Goal: Transaction & Acquisition: Purchase product/service

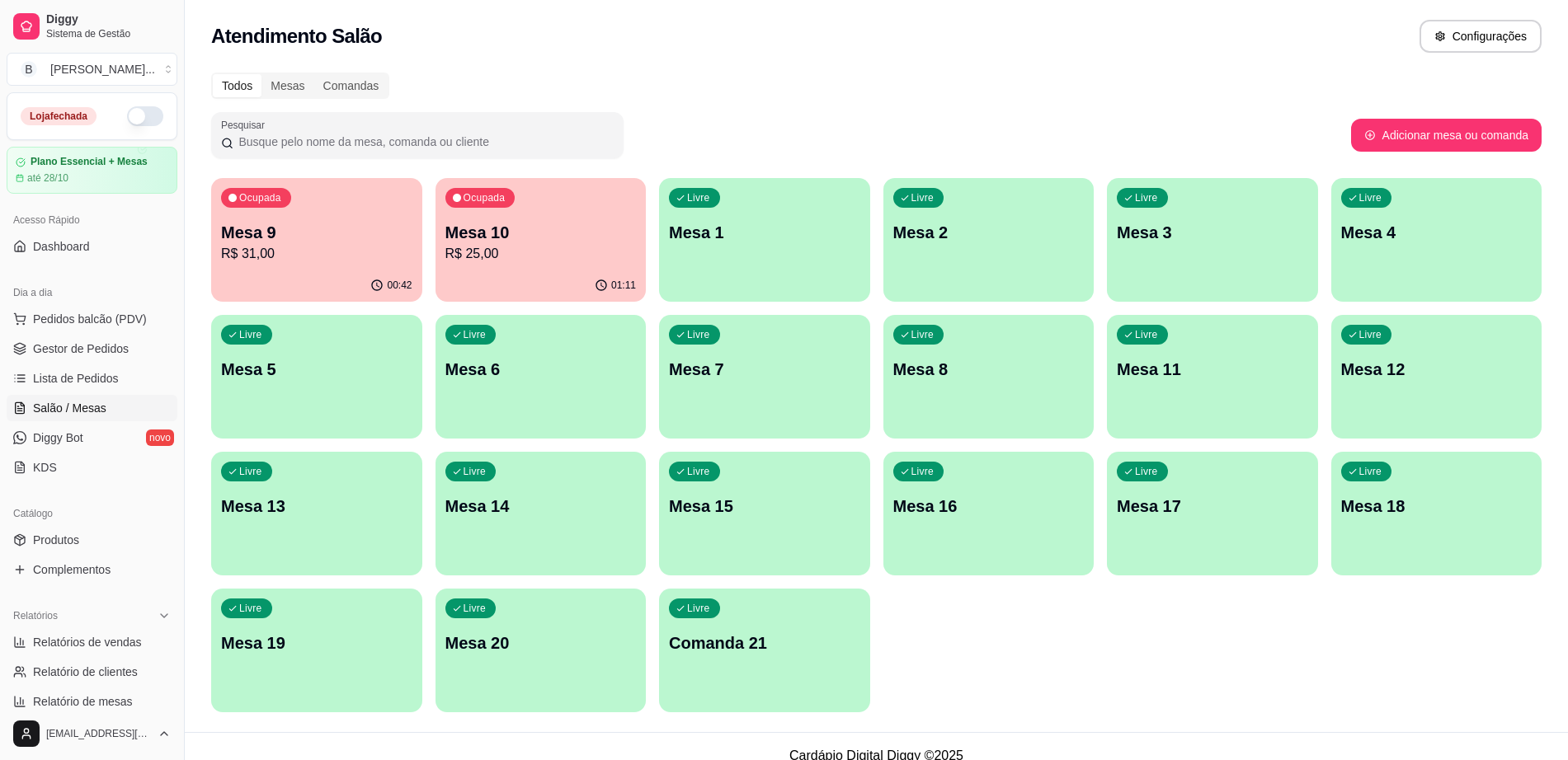
click at [284, 278] on div "00:42" at bounding box center [316, 285] width 211 height 32
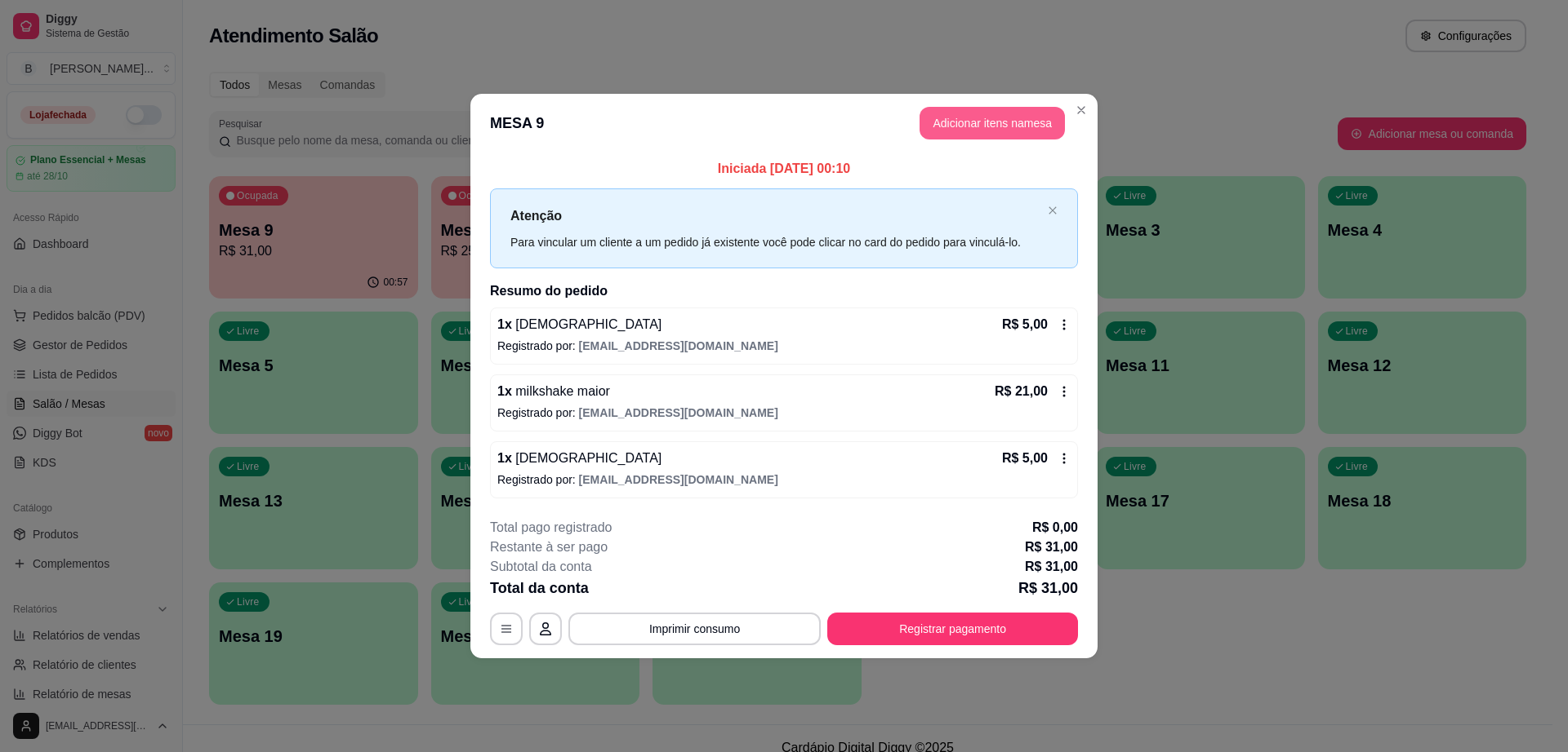
click at [941, 129] on button "Adicionar itens na mesa" at bounding box center [992, 123] width 145 height 32
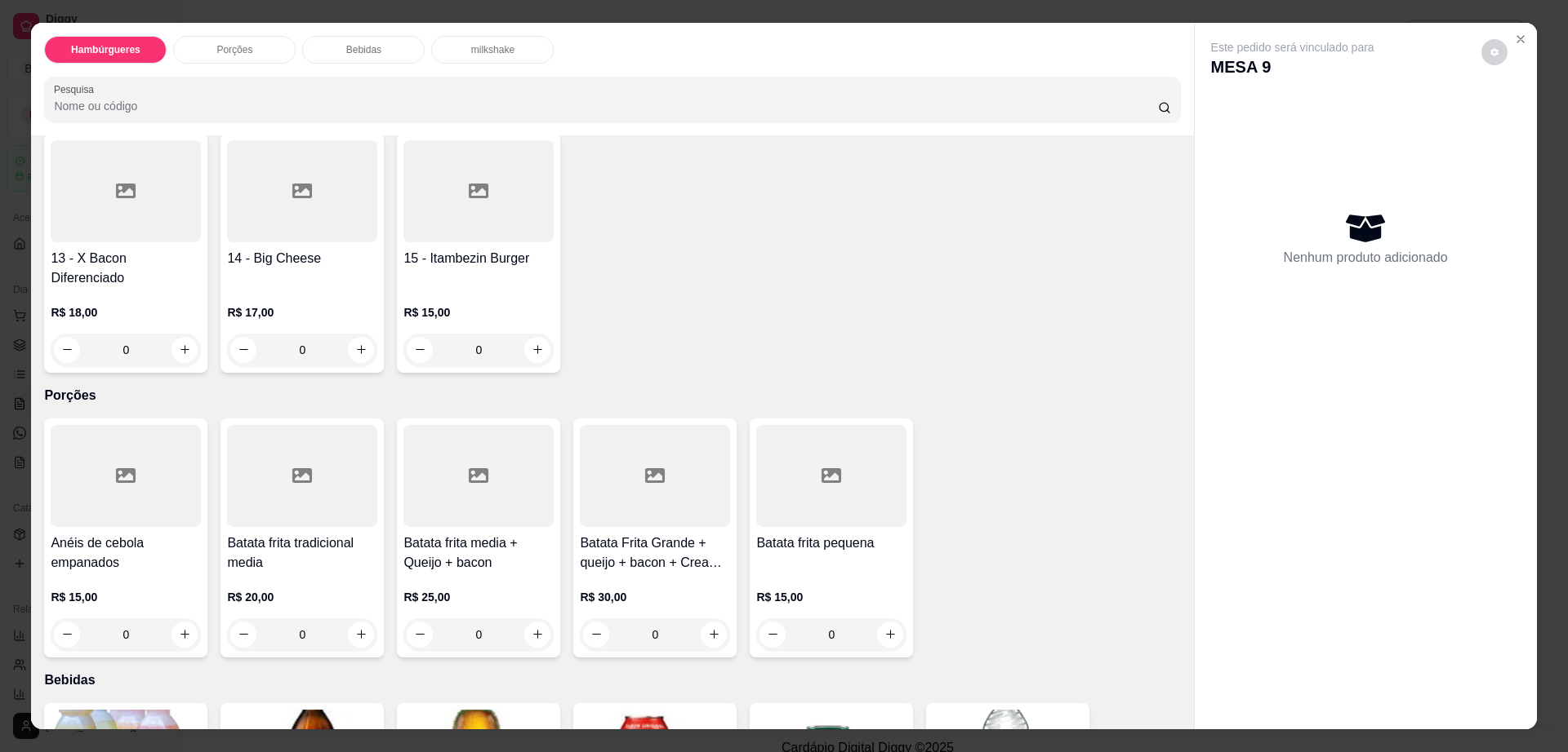
scroll to position [816, 0]
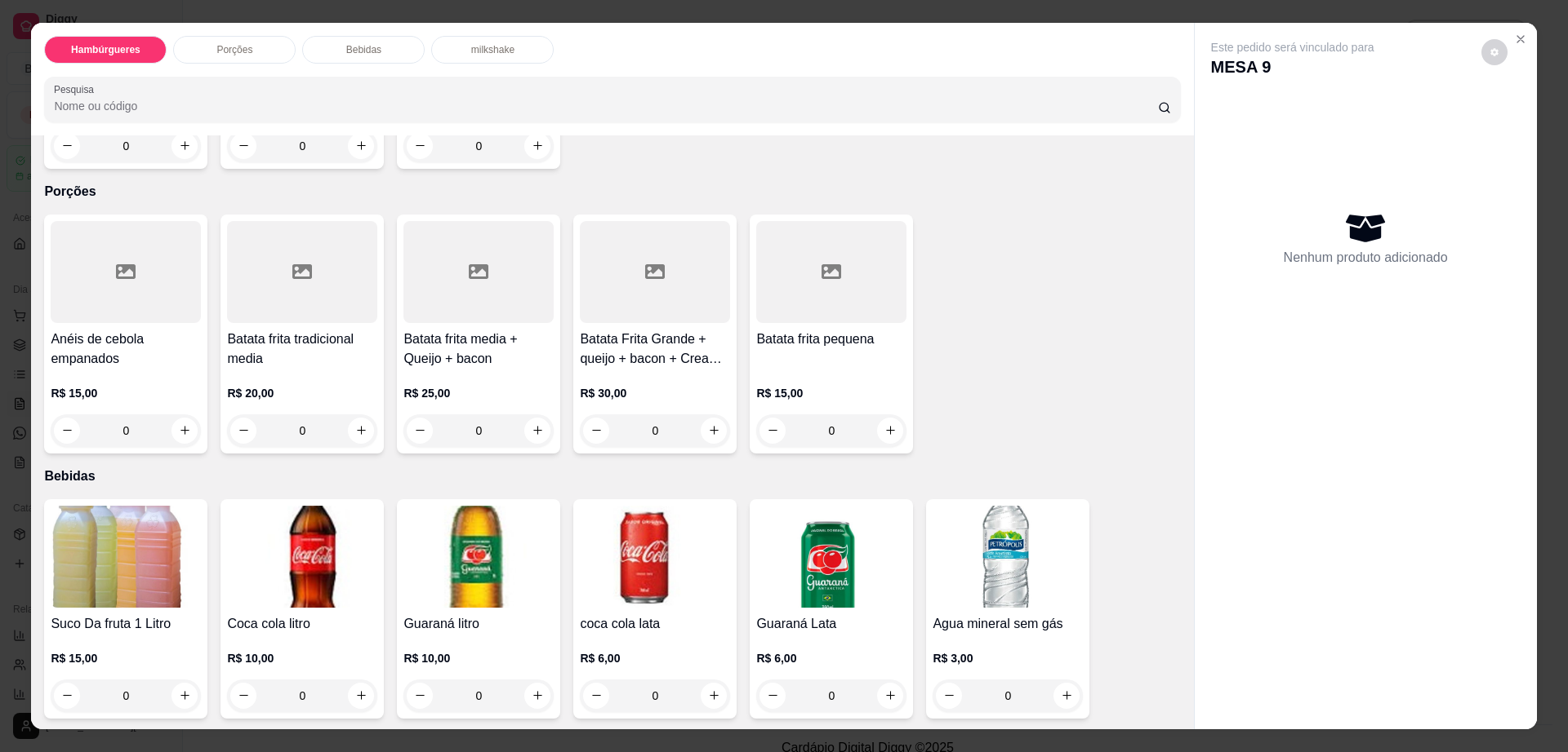
click at [259, 329] on h4 "Batata frita tradicional media" at bounding box center [302, 348] width 150 height 39
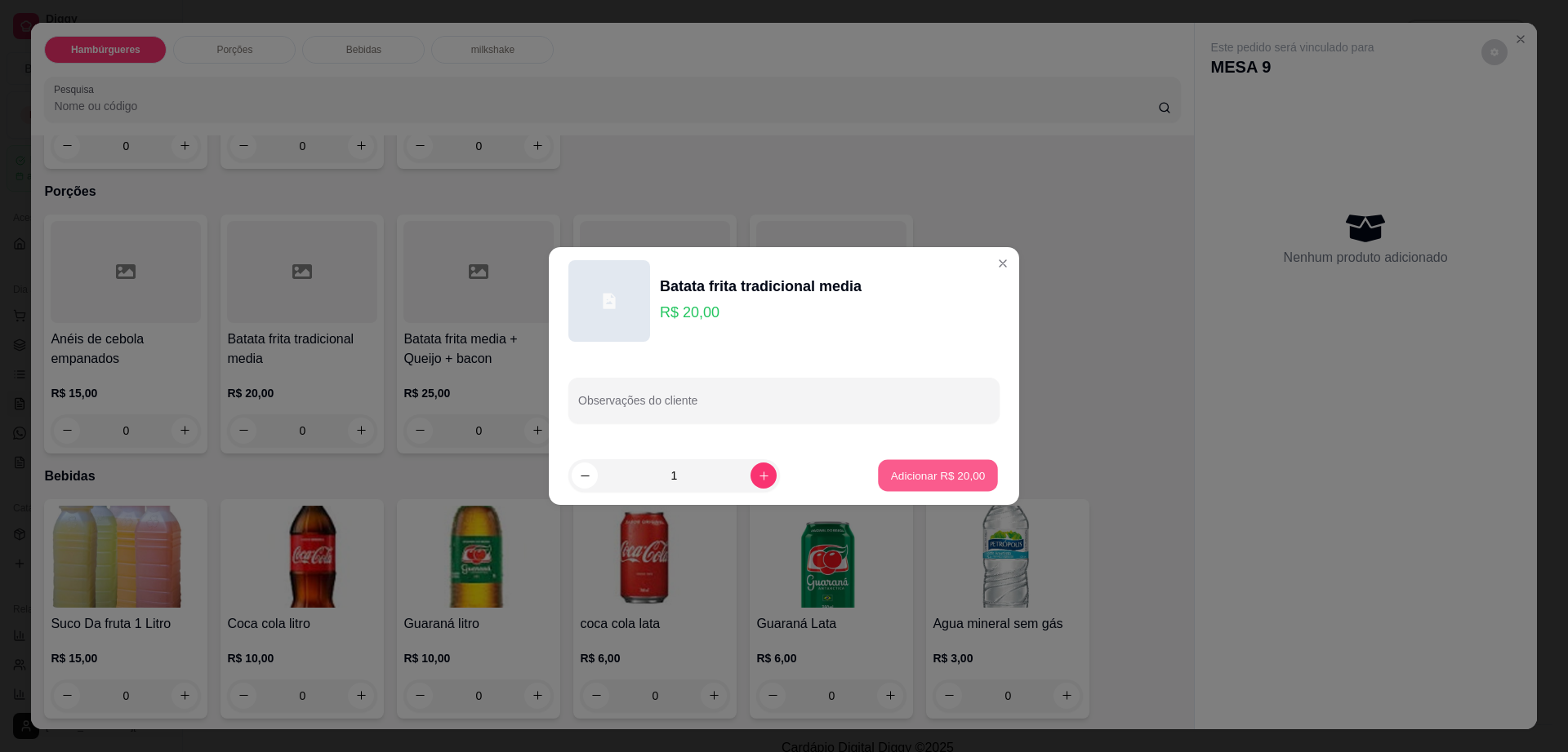
click at [904, 479] on p "Adicionar R$ 20,00" at bounding box center [938, 475] width 95 height 15
type input "1"
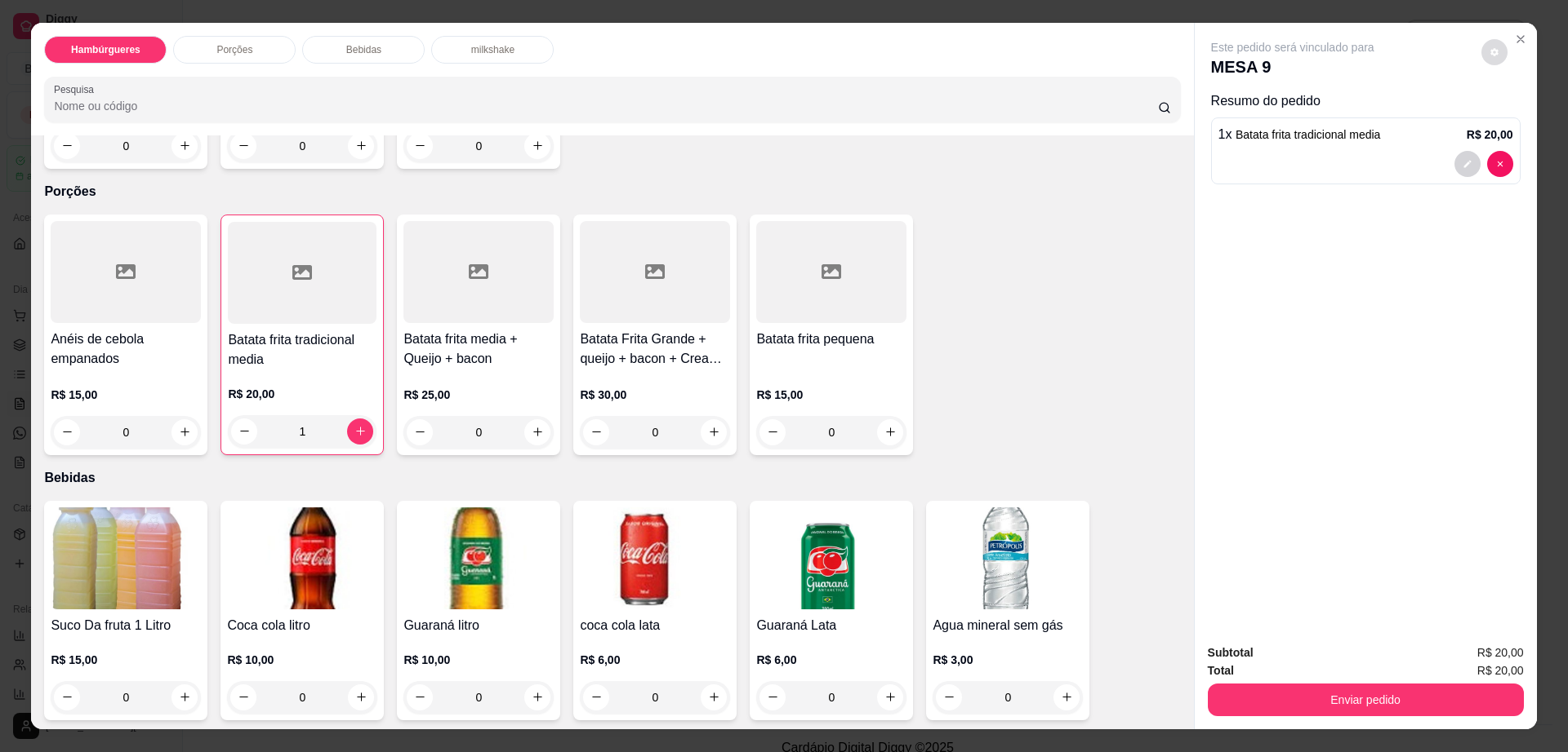
click at [1492, 53] on button "decrease-product-quantity" at bounding box center [1494, 52] width 26 height 26
click at [1366, 707] on button "Enviar pedido" at bounding box center [1366, 700] width 316 height 32
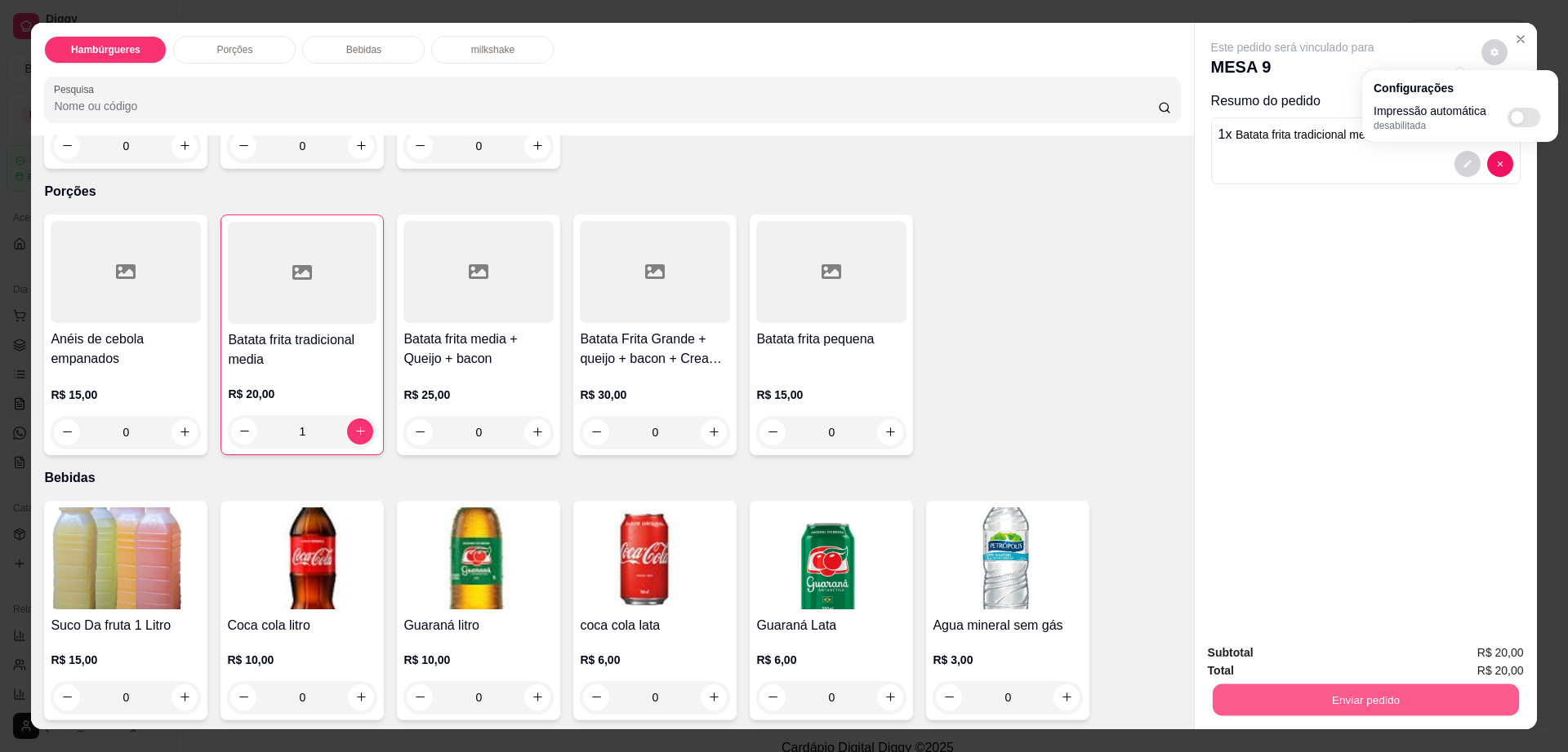
click at [1366, 707] on button "Enviar pedido" at bounding box center [1365, 700] width 307 height 31
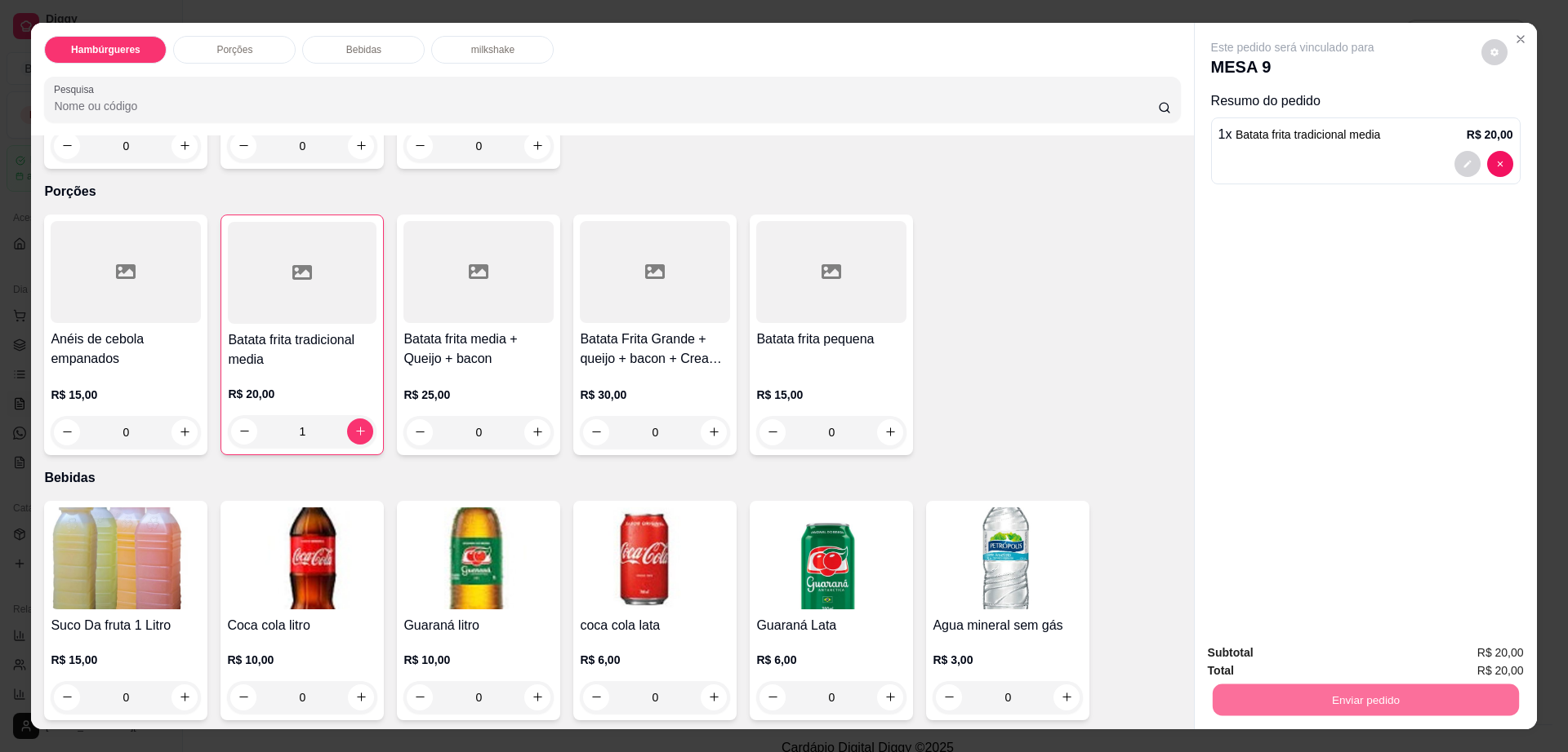
click at [1453, 663] on button "Enviar pedido" at bounding box center [1480, 660] width 90 height 31
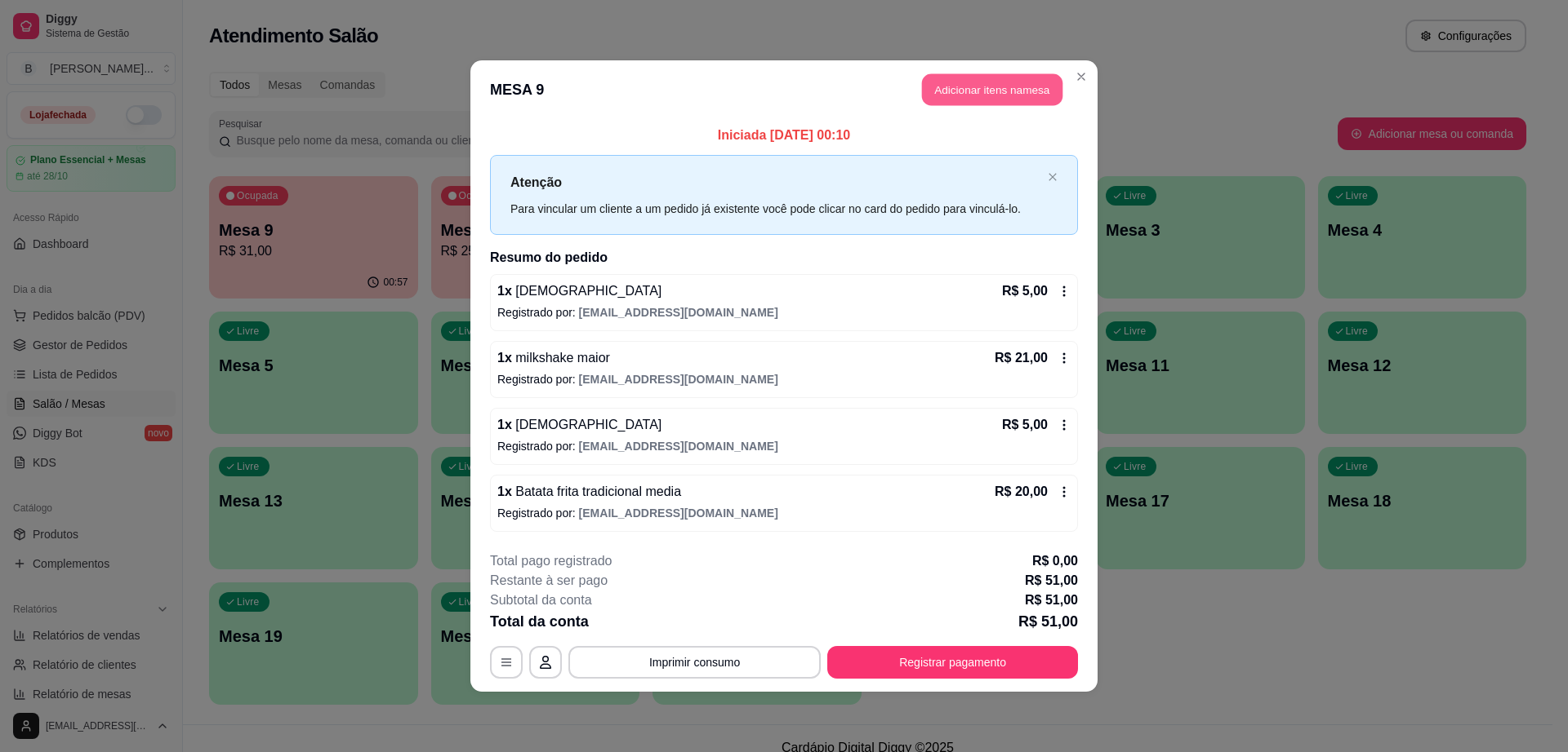
click at [986, 93] on button "Adicionar itens na mesa" at bounding box center [991, 90] width 140 height 31
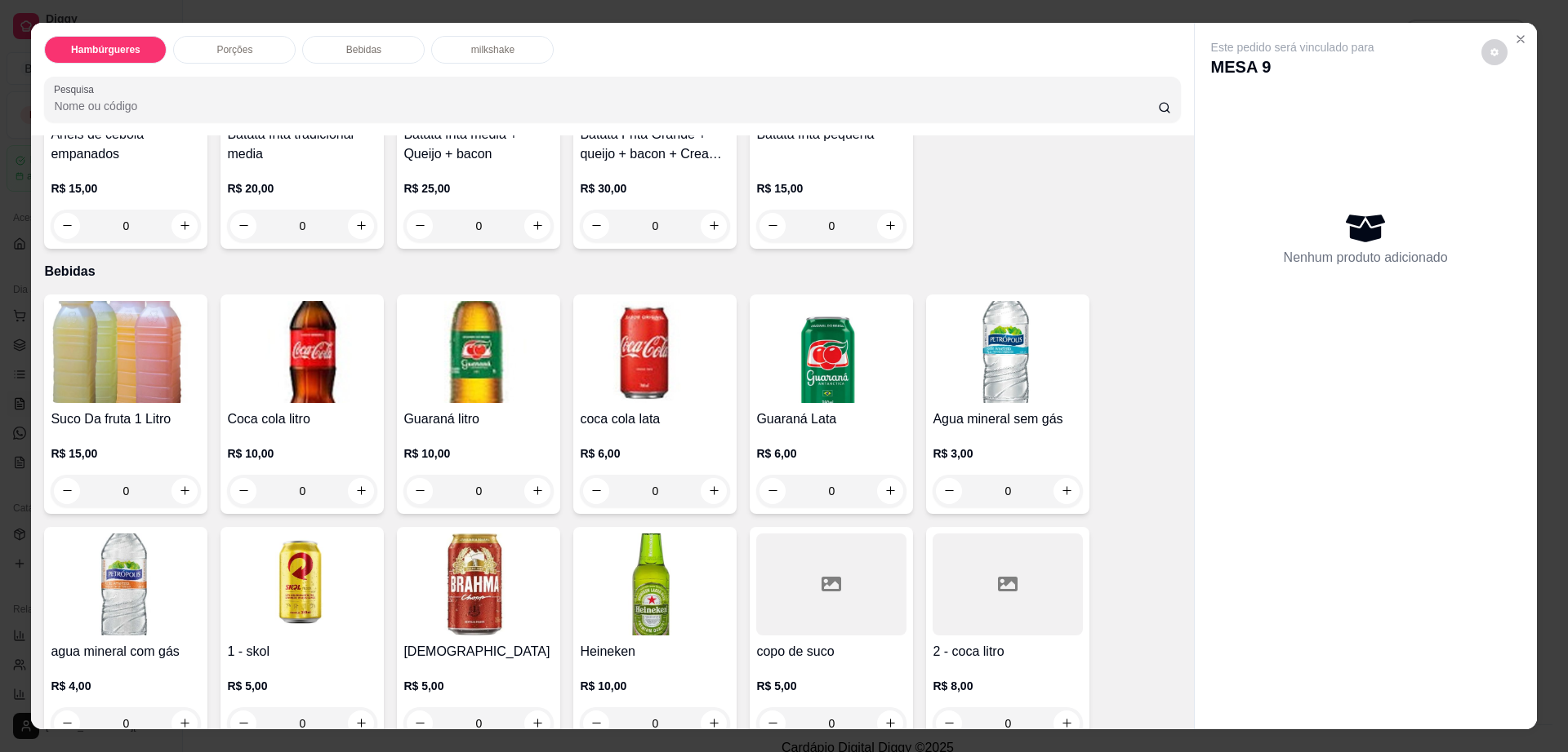
scroll to position [1122, 0]
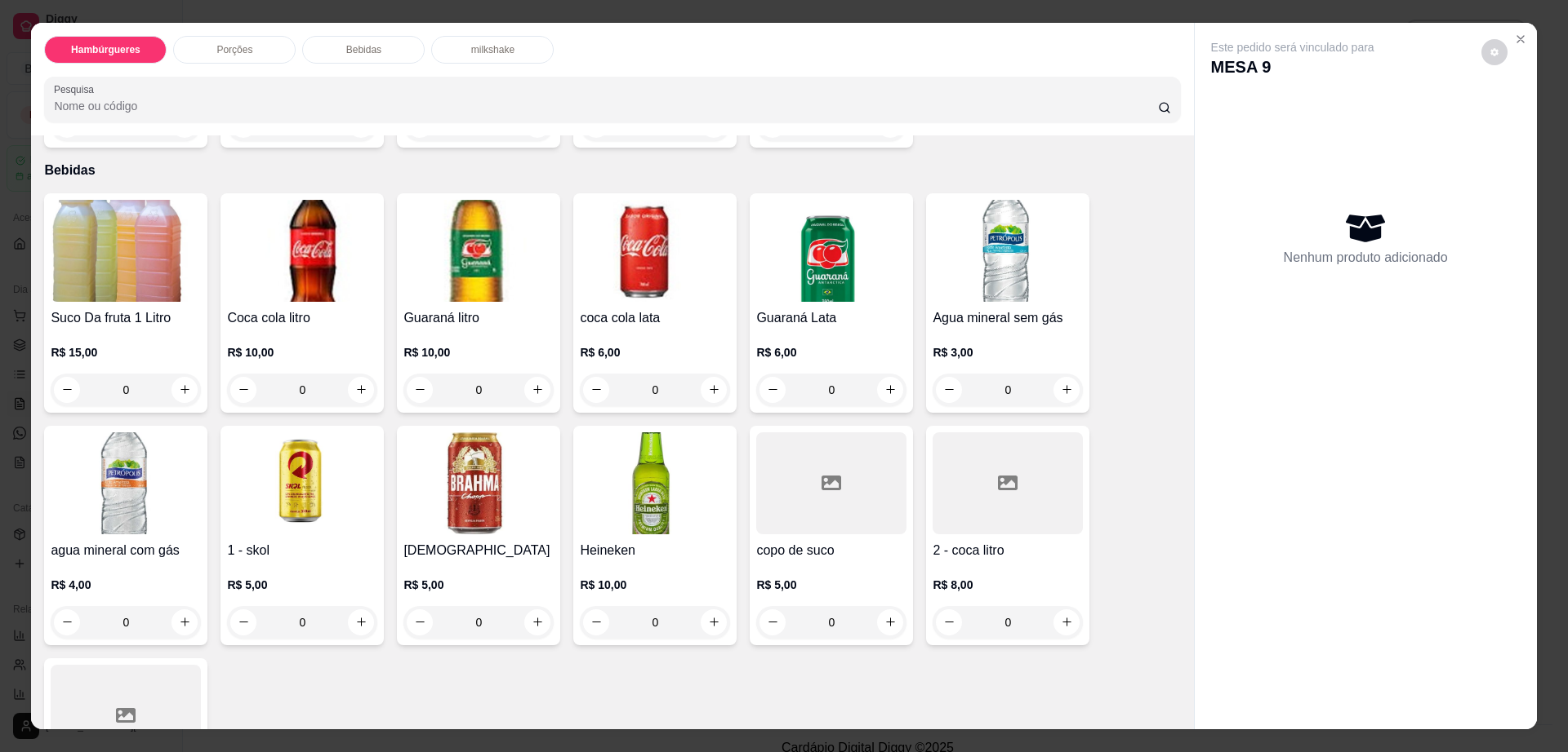
click at [459, 541] on h4 "[DEMOGRAPHIC_DATA]" at bounding box center [477, 551] width 150 height 20
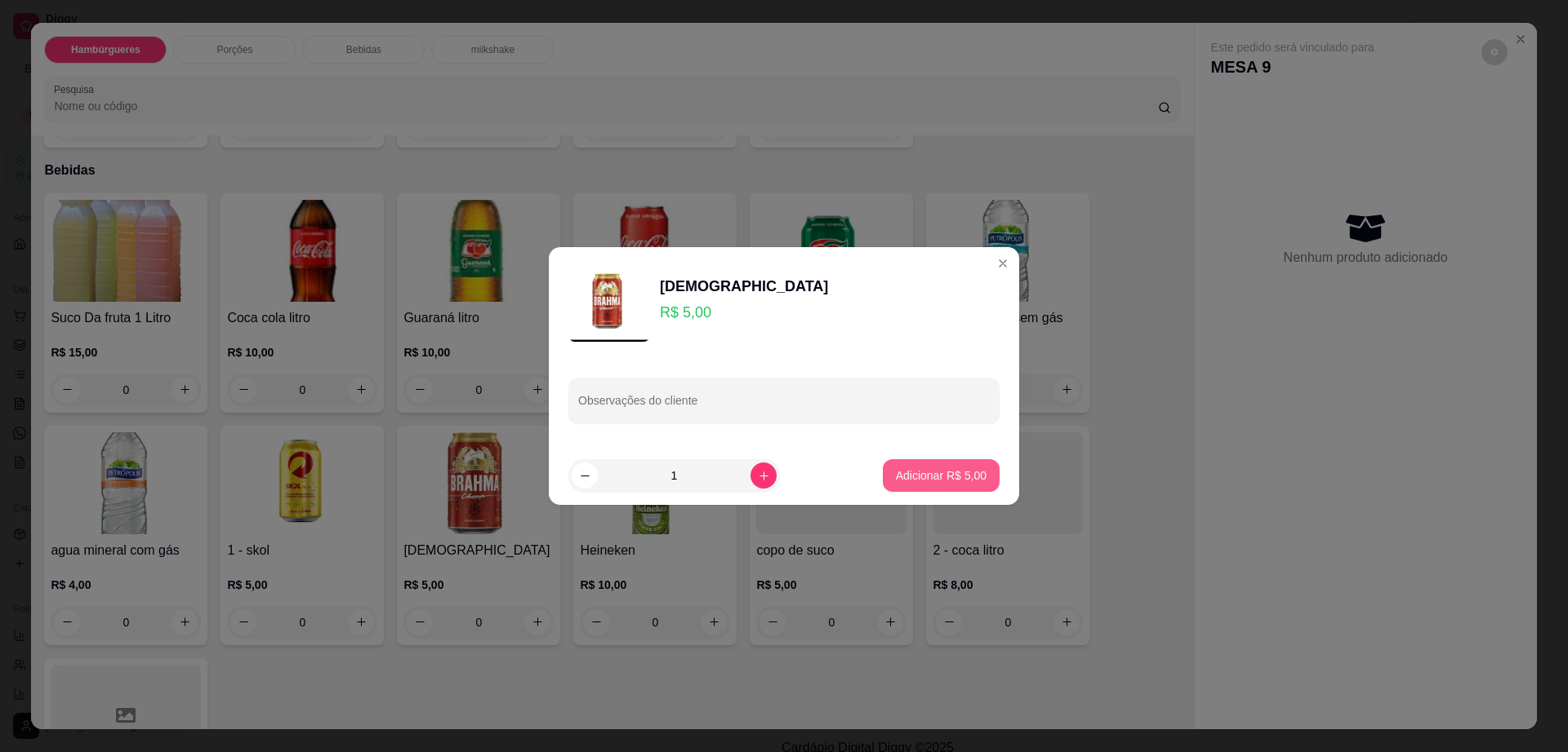
click at [935, 473] on p "Adicionar R$ 5,00" at bounding box center [941, 475] width 91 height 16
type input "1"
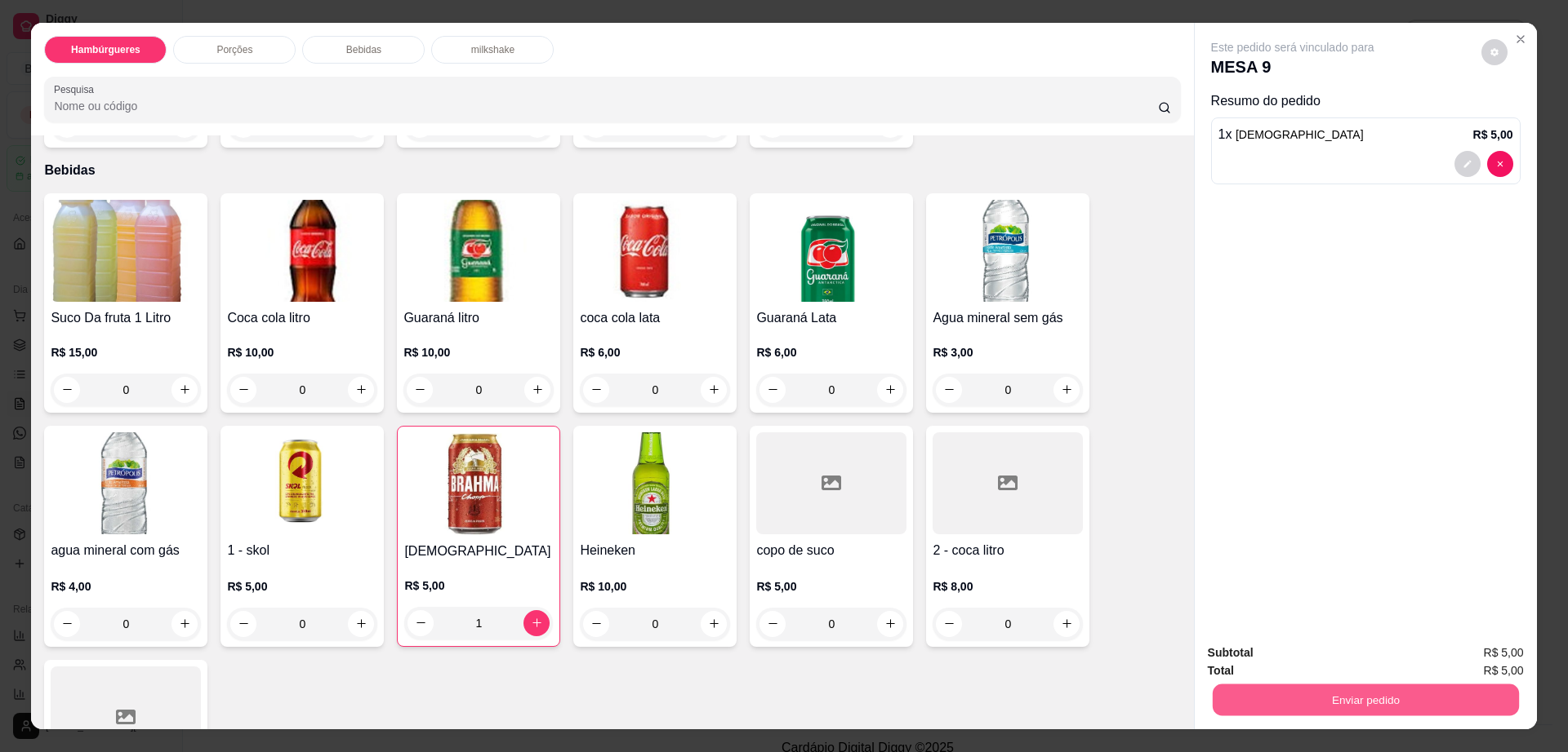
click at [1380, 694] on button "Enviar pedido" at bounding box center [1365, 700] width 307 height 31
click at [1380, 694] on button "Enviar pedido" at bounding box center [1366, 700] width 316 height 32
click at [1466, 667] on button "Enviar pedido" at bounding box center [1480, 660] width 90 height 31
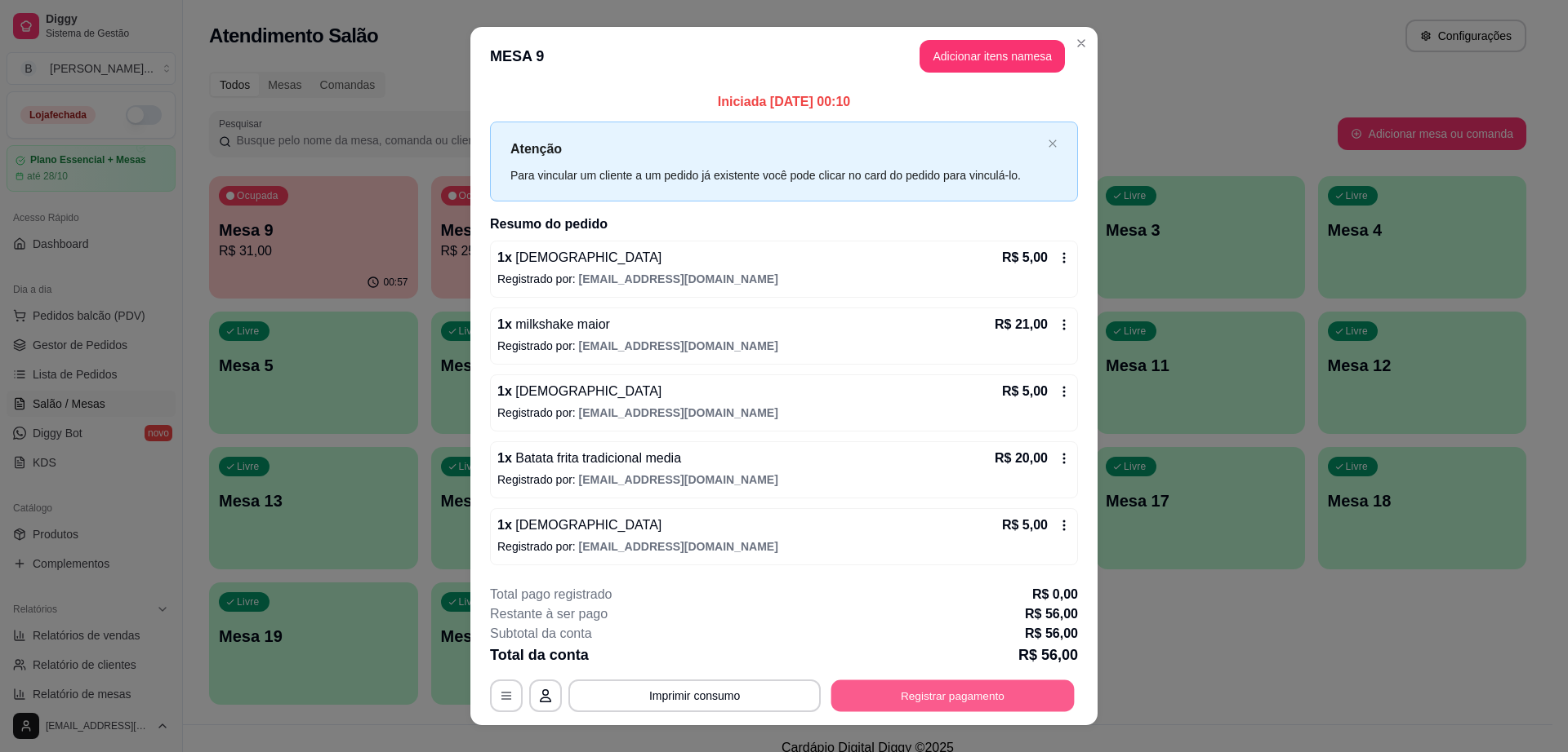
click at [938, 679] on div "**********" at bounding box center [784, 696] width 588 height 32
click at [991, 700] on button "Registrar pagamento" at bounding box center [953, 695] width 244 height 31
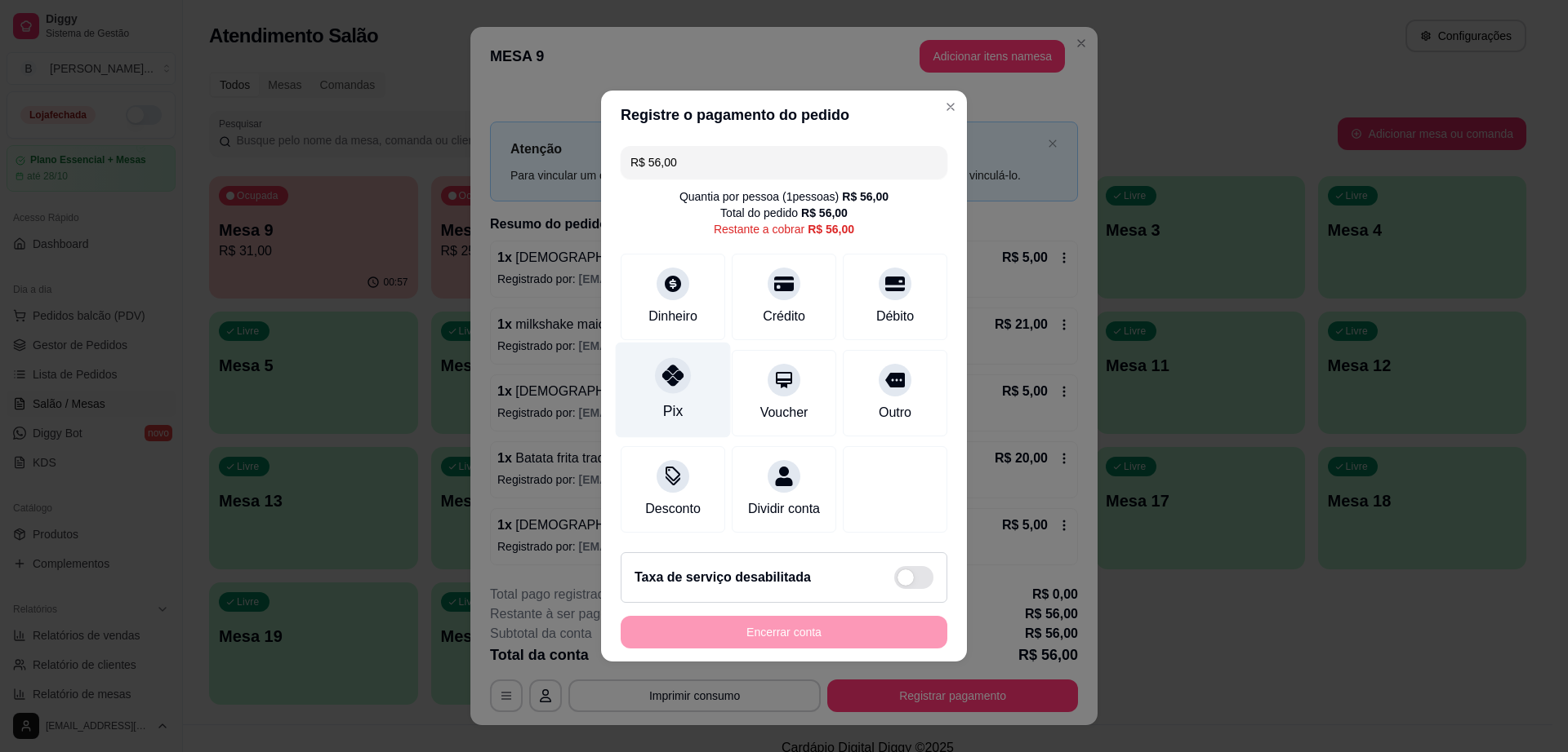
click at [636, 370] on div "Pix" at bounding box center [673, 390] width 116 height 95
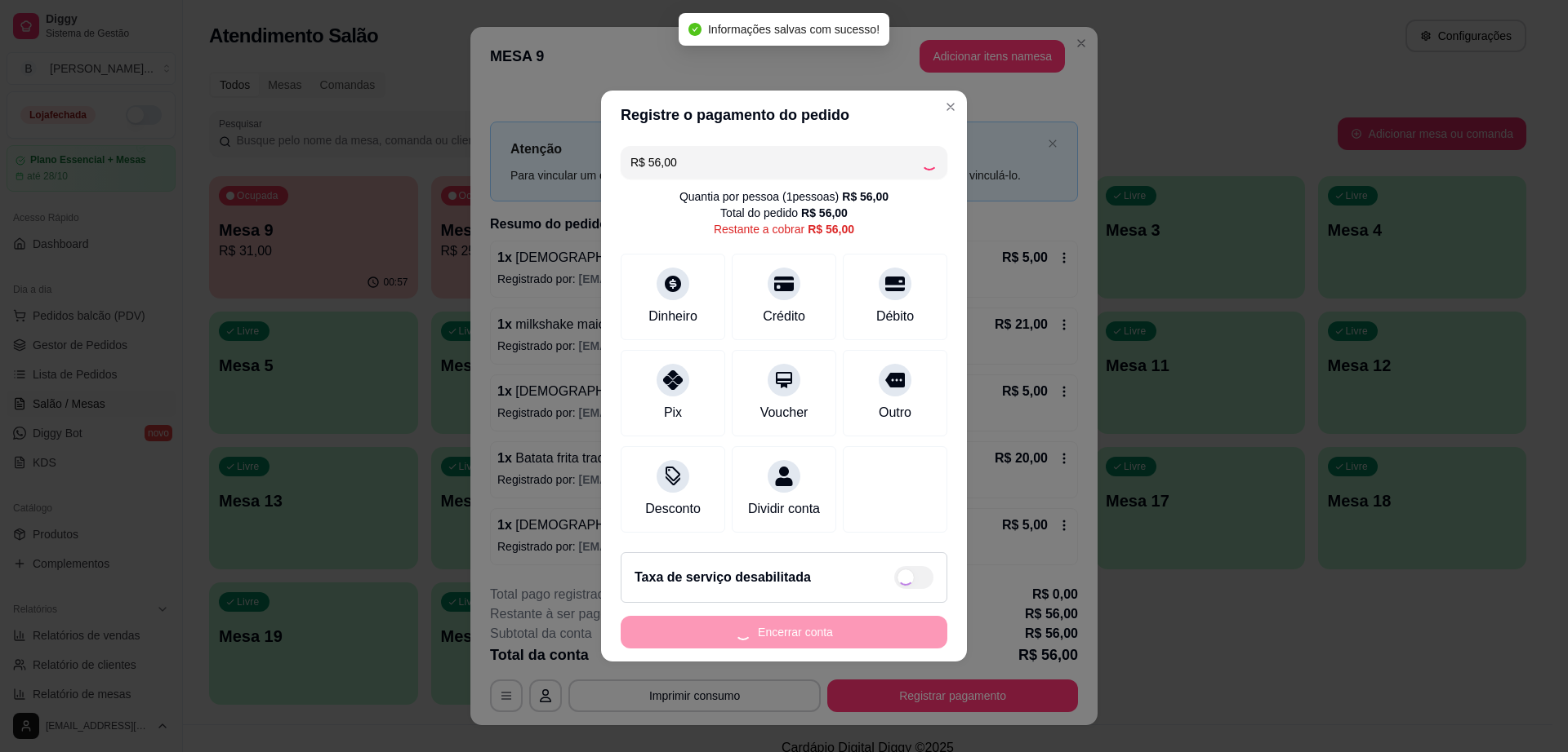
type input "R$ 0,00"
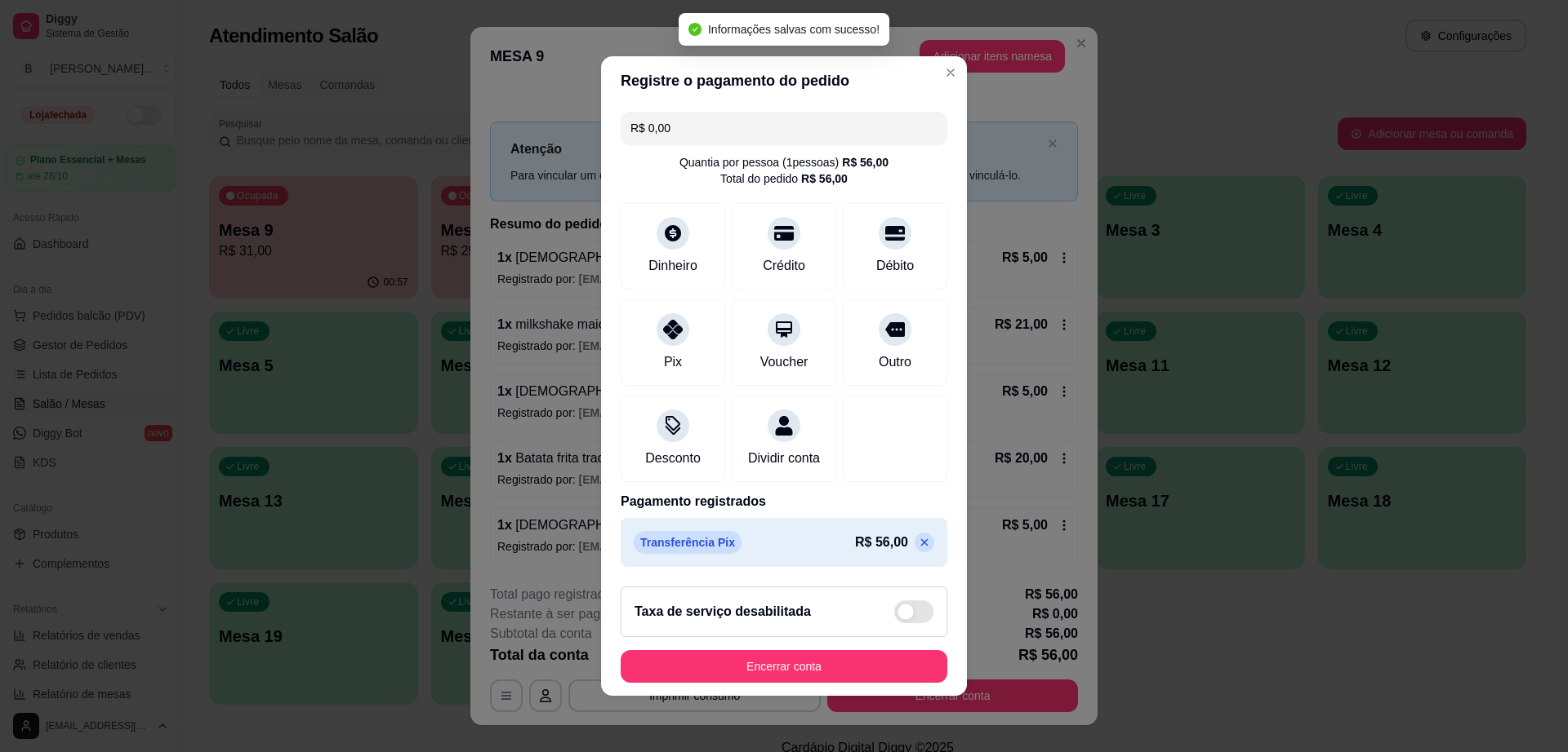
click at [827, 658] on footer "Taxa de serviço desabilitada Encerrar conta" at bounding box center [783, 635] width 366 height 122
click at [828, 672] on button "Encerrar conta" at bounding box center [784, 666] width 317 height 31
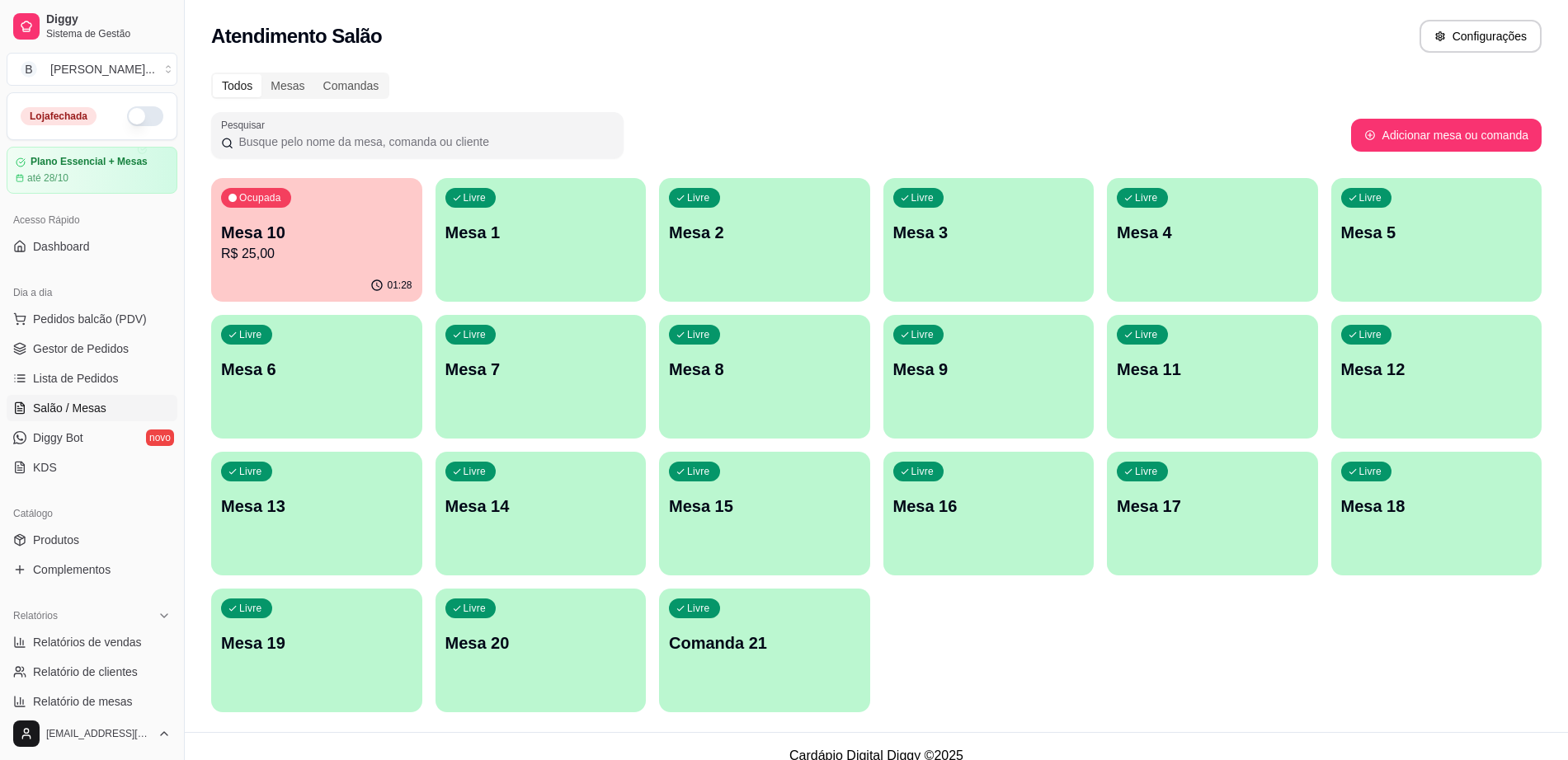
click at [311, 269] on div "Ocupada Mesa 10 R$ 25,00" at bounding box center [316, 224] width 211 height 92
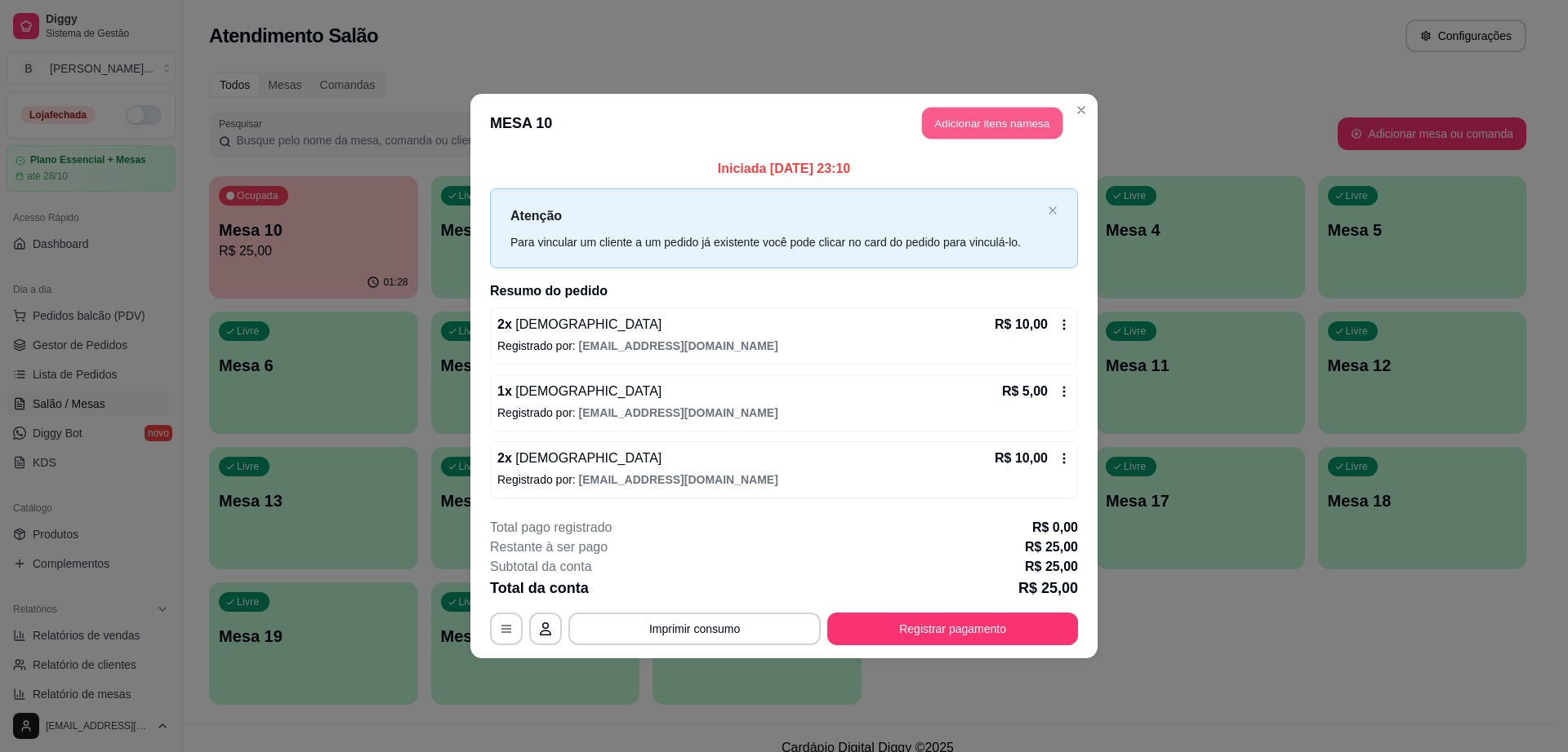
click at [1013, 110] on button "Adicionar itens na mesa" at bounding box center [991, 123] width 140 height 31
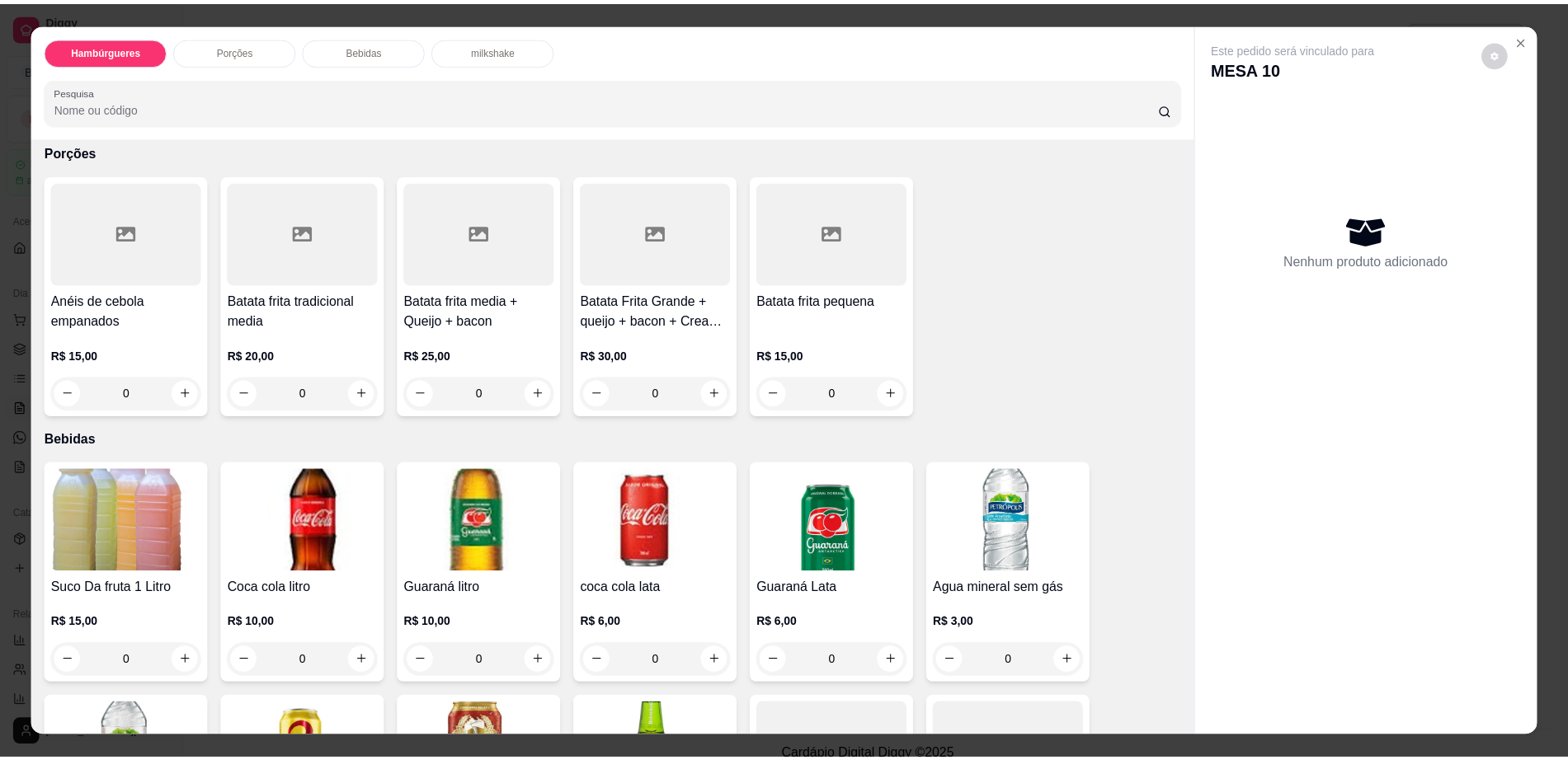
scroll to position [1031, 0]
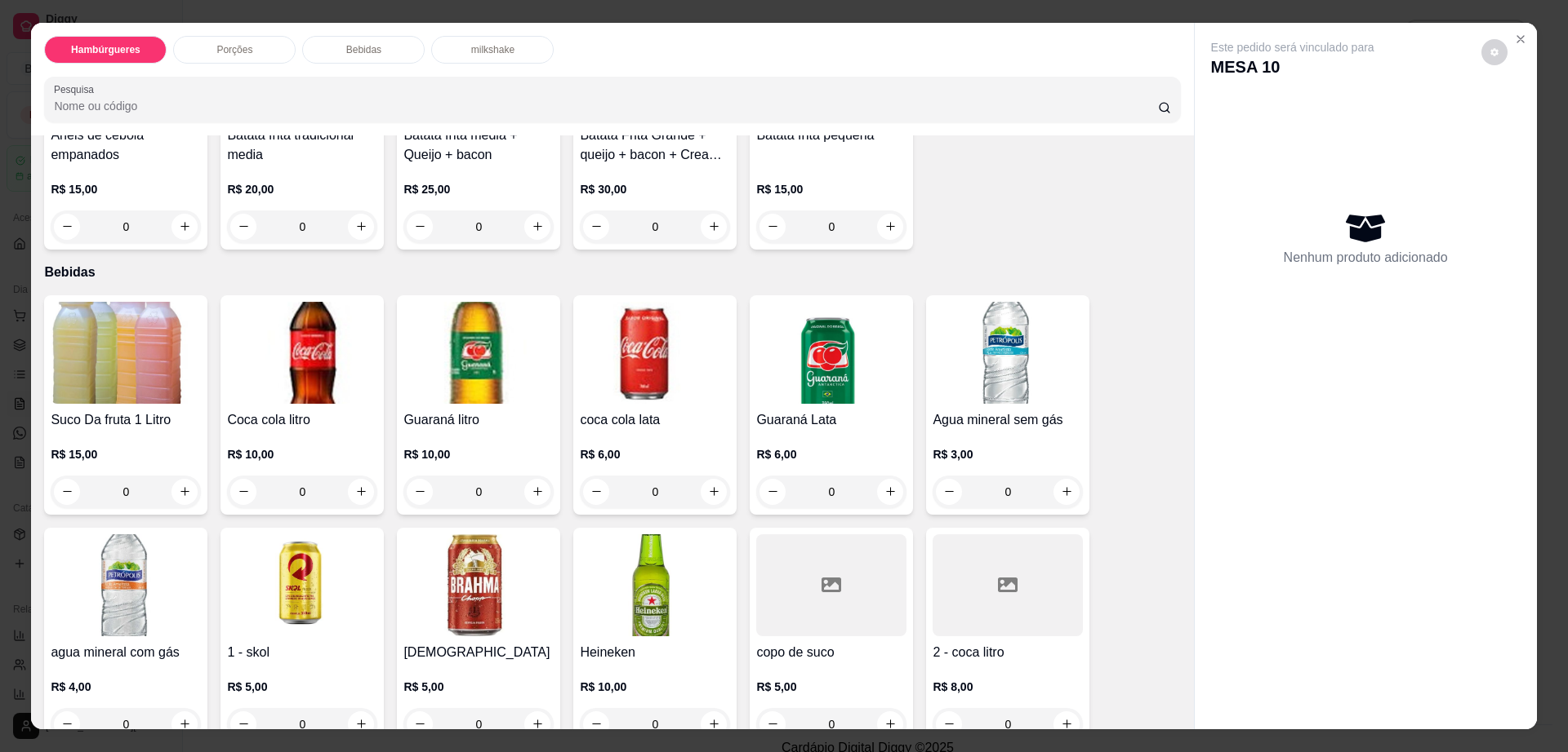
click at [479, 534] on img at bounding box center [477, 585] width 150 height 102
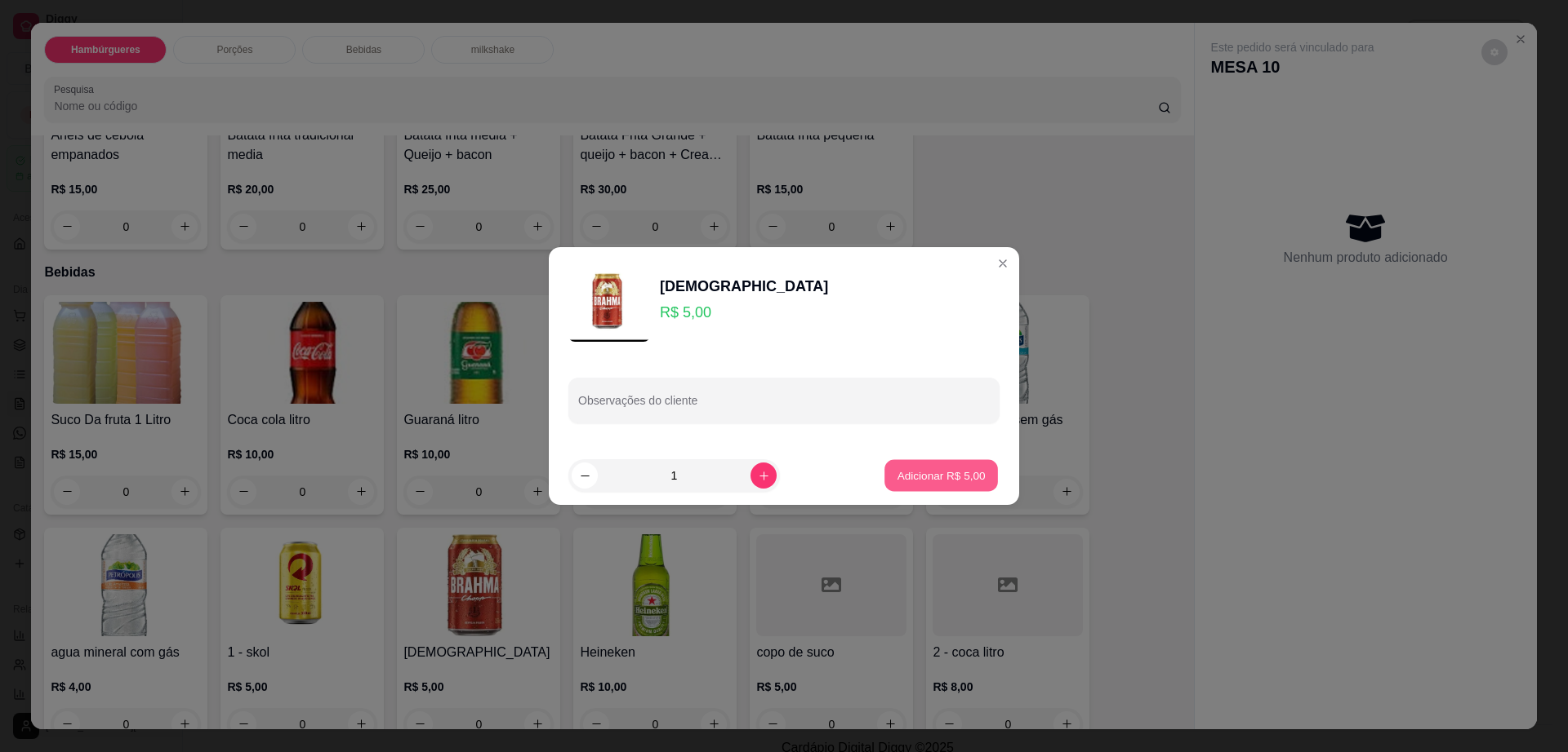
click at [897, 480] on p "Adicionar R$ 5,00" at bounding box center [941, 475] width 88 height 15
type input "1"
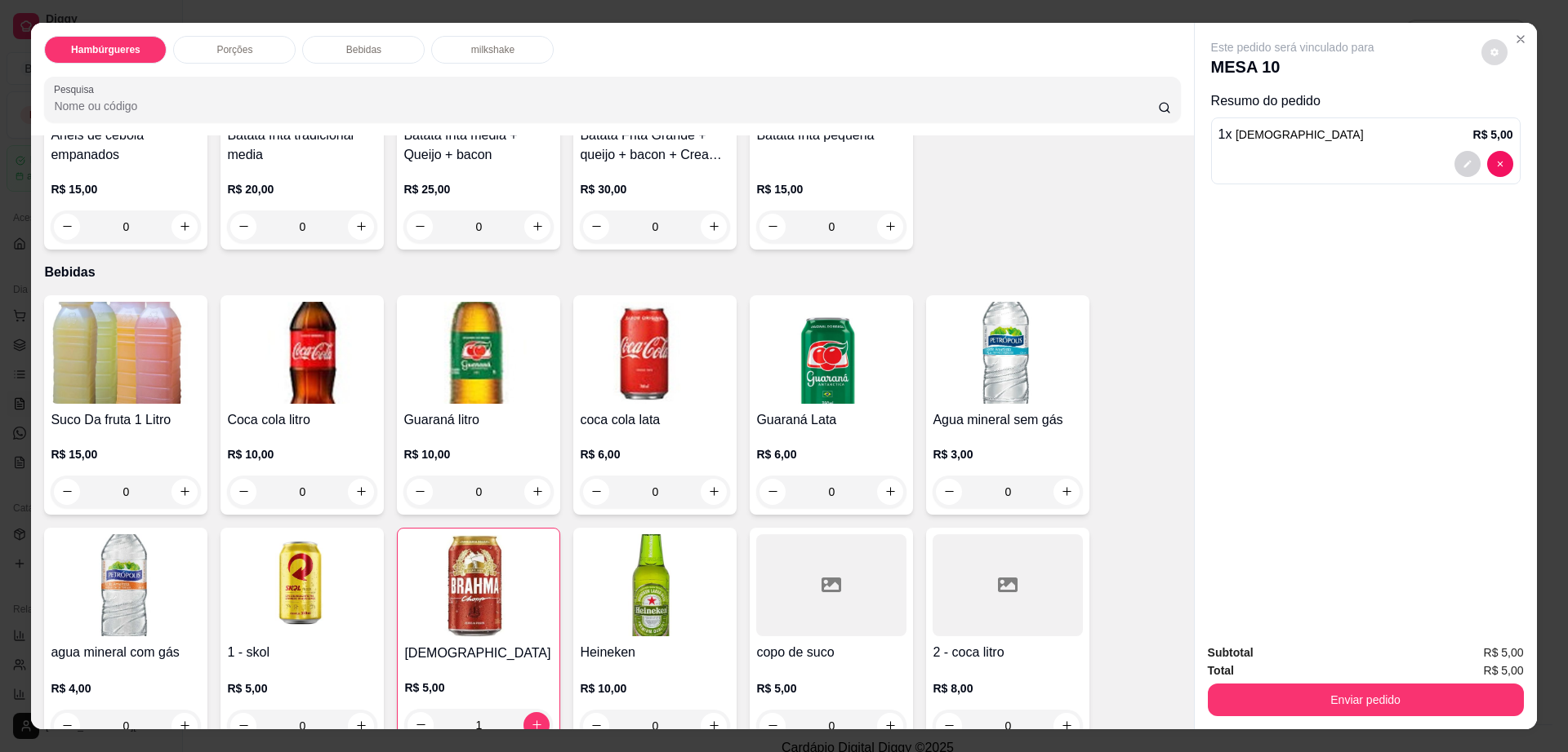
click at [1490, 59] on button "decrease-product-quantity" at bounding box center [1494, 52] width 26 height 26
click at [1324, 718] on div "Subtotal R$ 5,00 Total R$ 5,00 Enviar pedido" at bounding box center [1366, 679] width 342 height 98
click at [1328, 707] on button "Enviar pedido" at bounding box center [1366, 700] width 316 height 32
click at [1328, 707] on button "Enviar pedido" at bounding box center [1365, 700] width 307 height 31
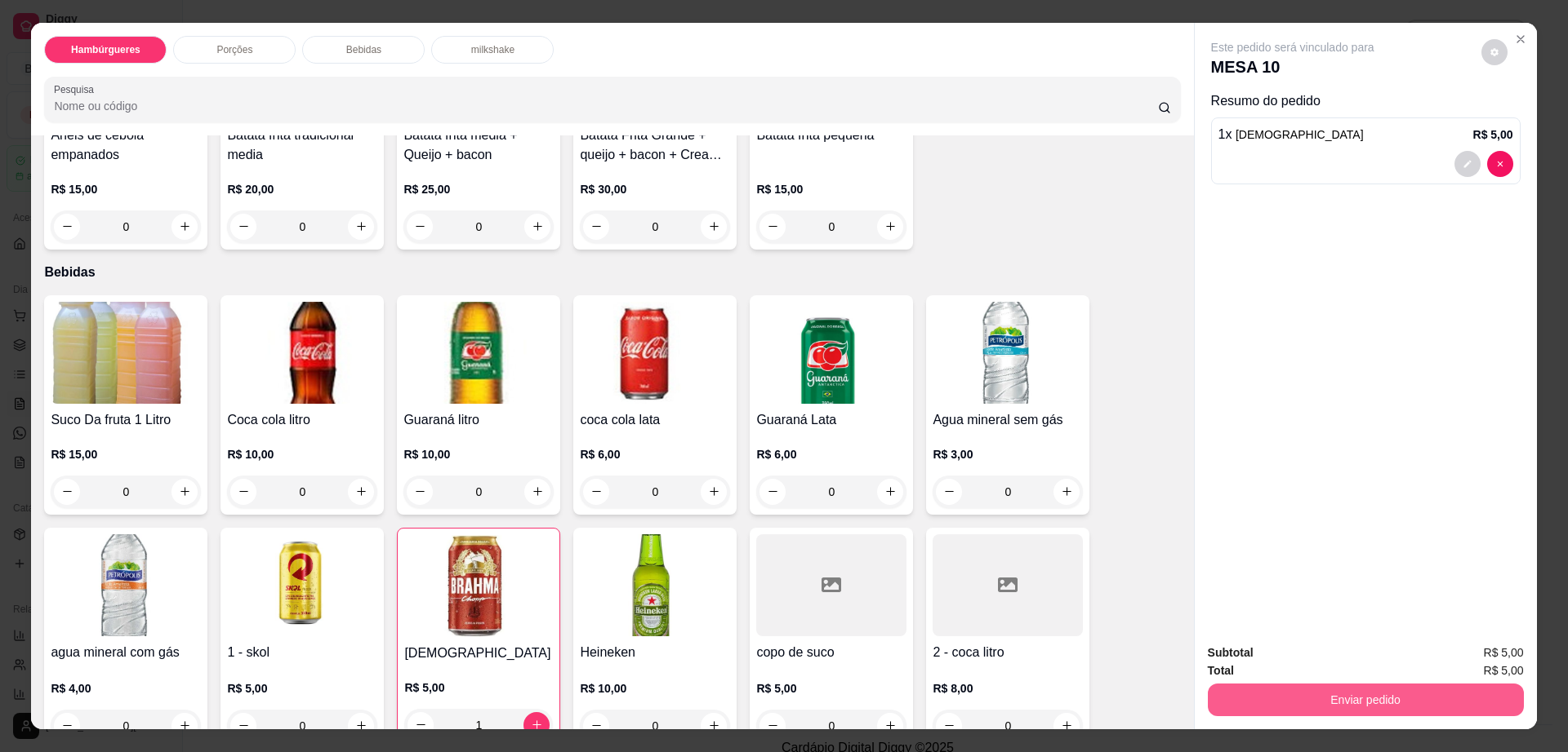
click at [1330, 706] on button "Enviar pedido" at bounding box center [1366, 700] width 316 height 32
click at [1481, 659] on button "Enviar pedido" at bounding box center [1479, 660] width 93 height 31
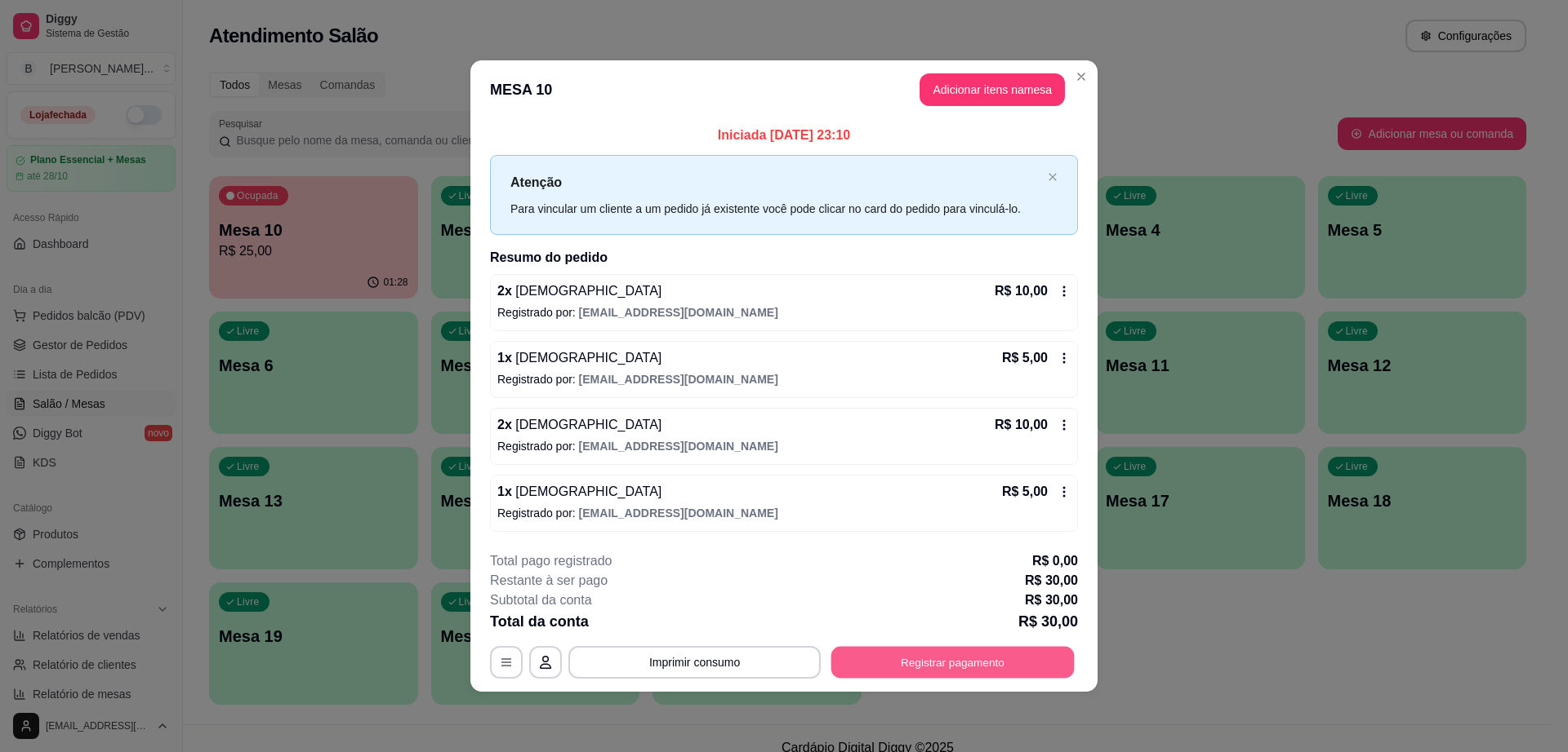
click at [1014, 662] on button "Registrar pagamento" at bounding box center [953, 661] width 244 height 31
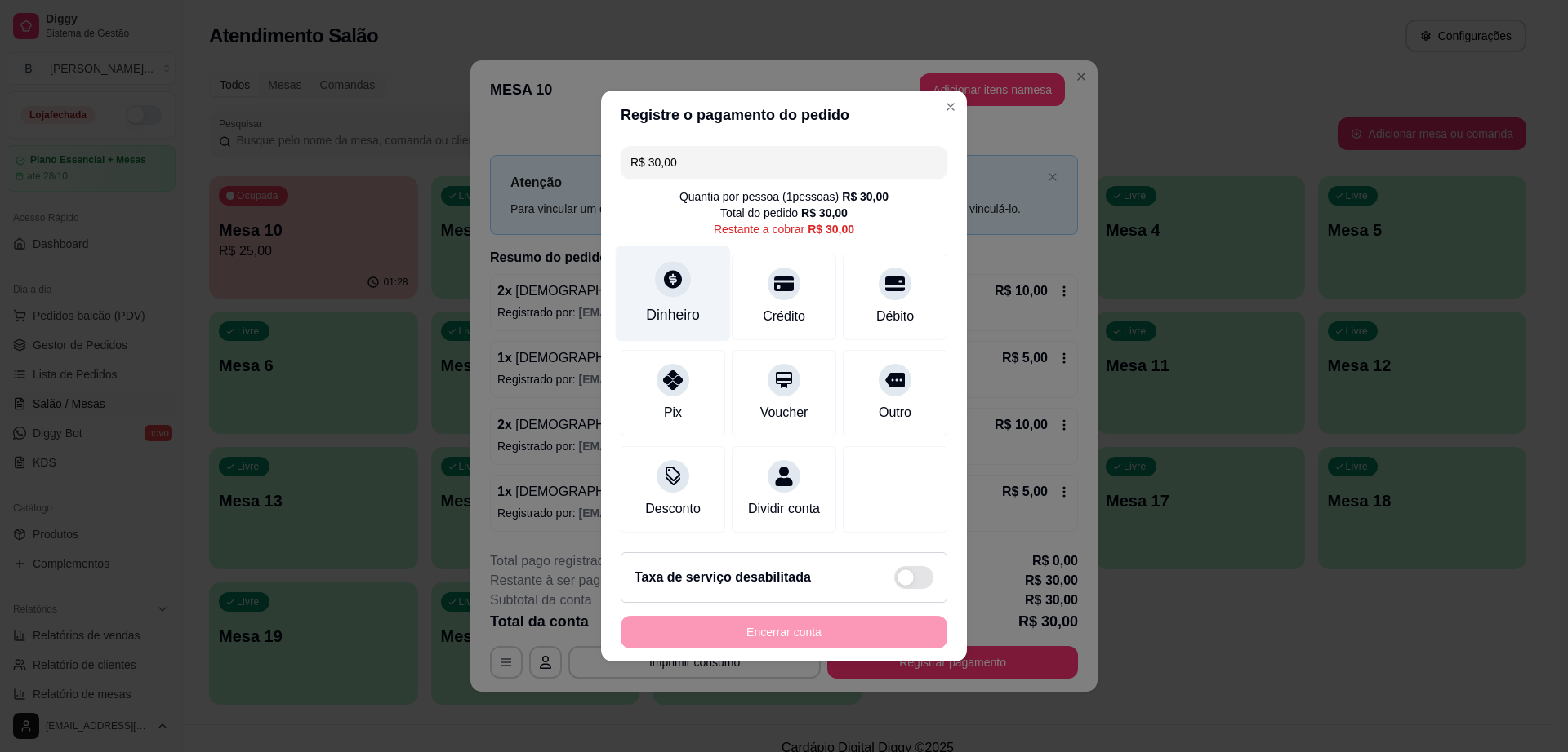
click at [667, 304] on div "Dinheiro" at bounding box center [672, 315] width 53 height 21
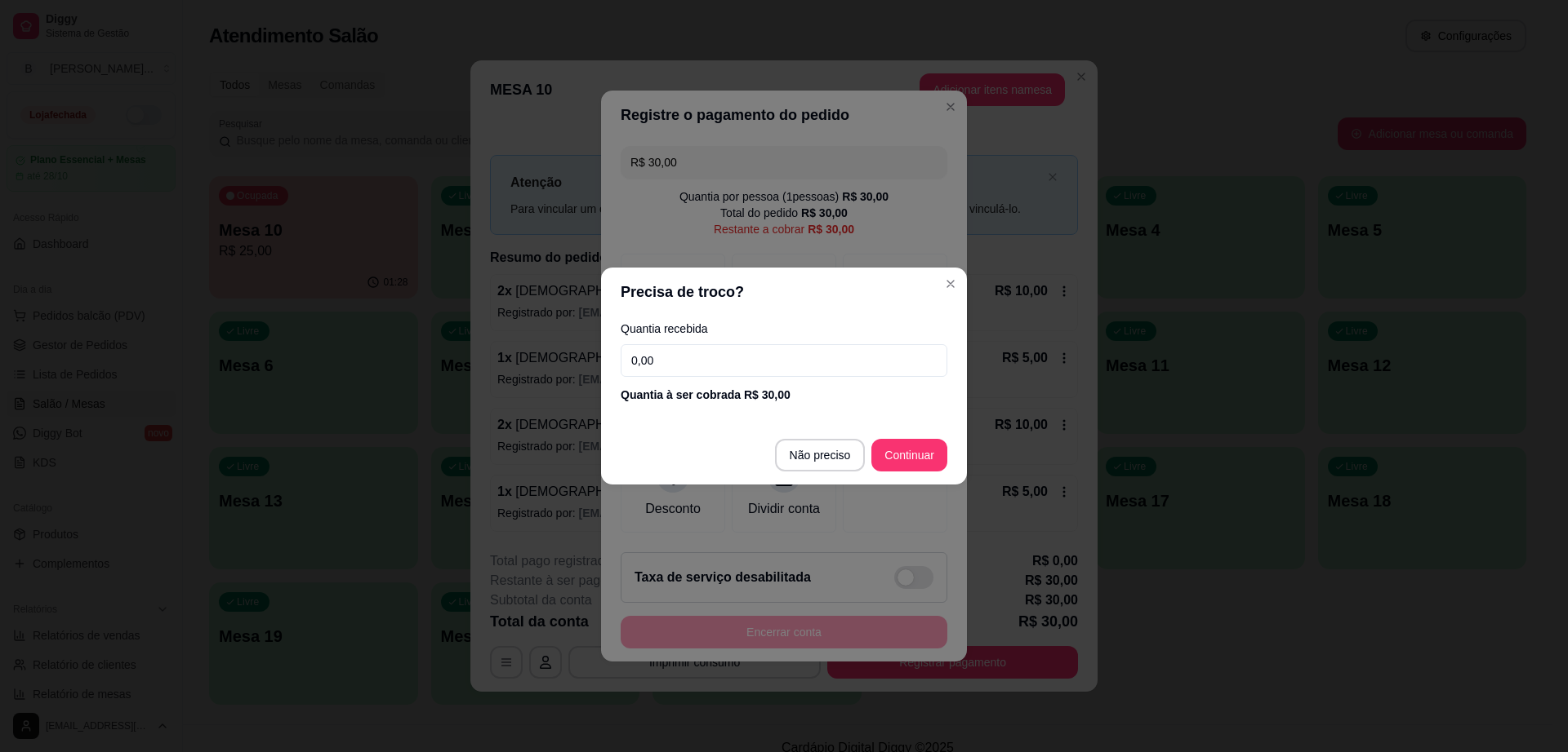
click at [666, 345] on input "0,00" at bounding box center [784, 361] width 327 height 32
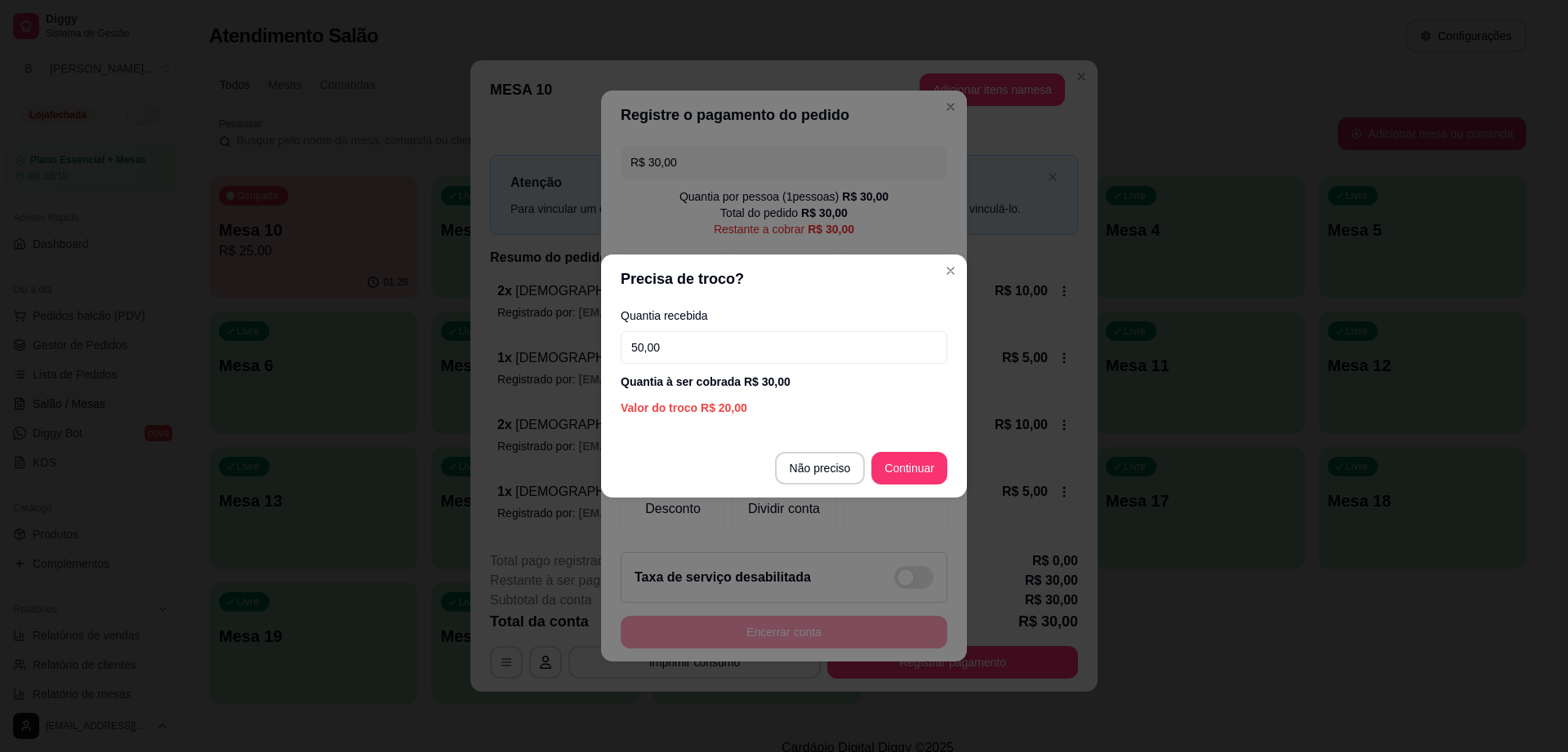
type input "50,00"
click at [911, 257] on section "Precisa de troco? Quantia recebida 50,00 Quantia à ser cobrada R$ 30,00 Valor d…" at bounding box center [783, 376] width 366 height 243
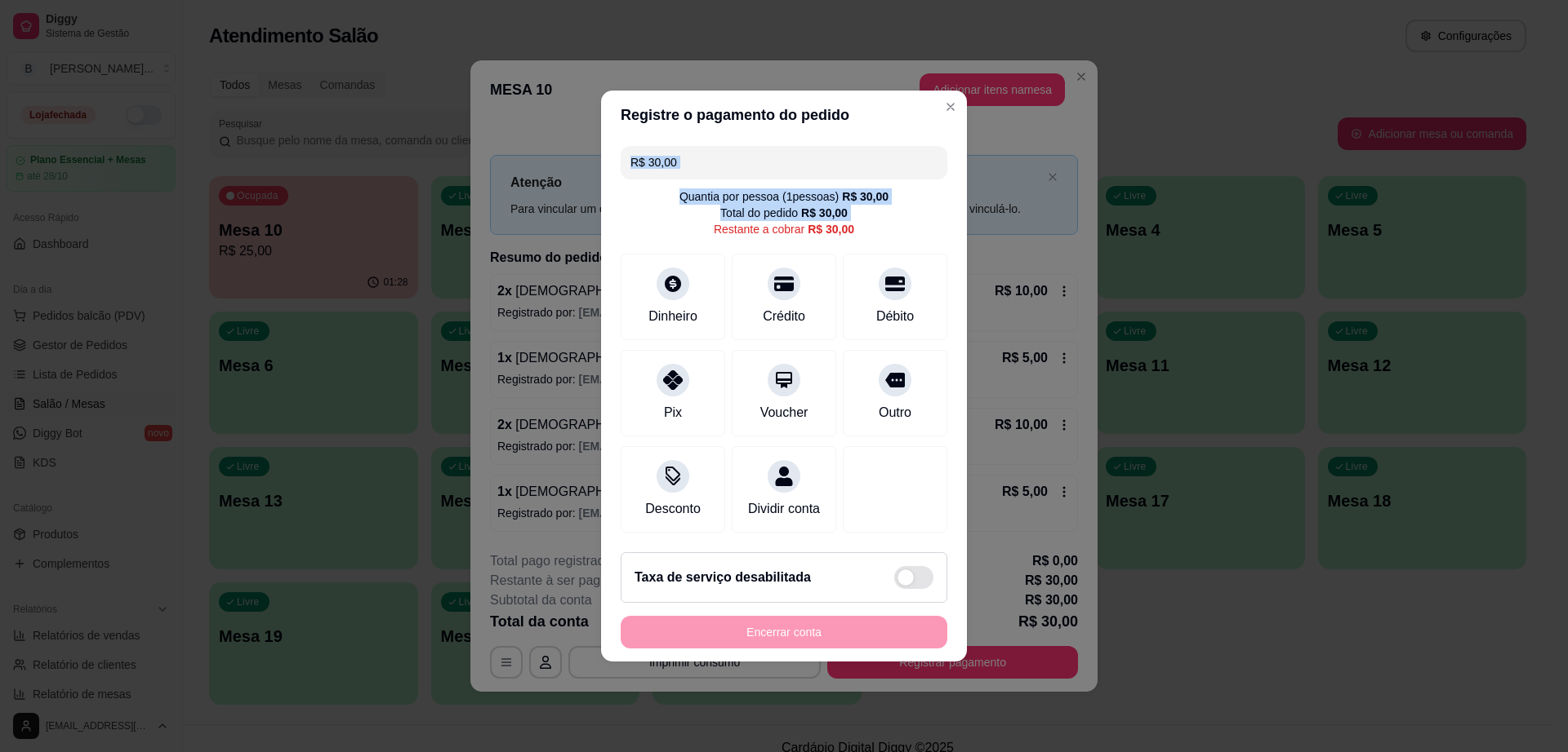
drag, startPoint x: 708, startPoint y: 140, endPoint x: 696, endPoint y: 225, distance: 85.8
click at [698, 217] on div "R$ 30,00 Quantia por pessoa ( 1 pessoas) R$ 30,00 Total do pedido R$ 30,00 Rest…" at bounding box center [783, 339] width 366 height 400
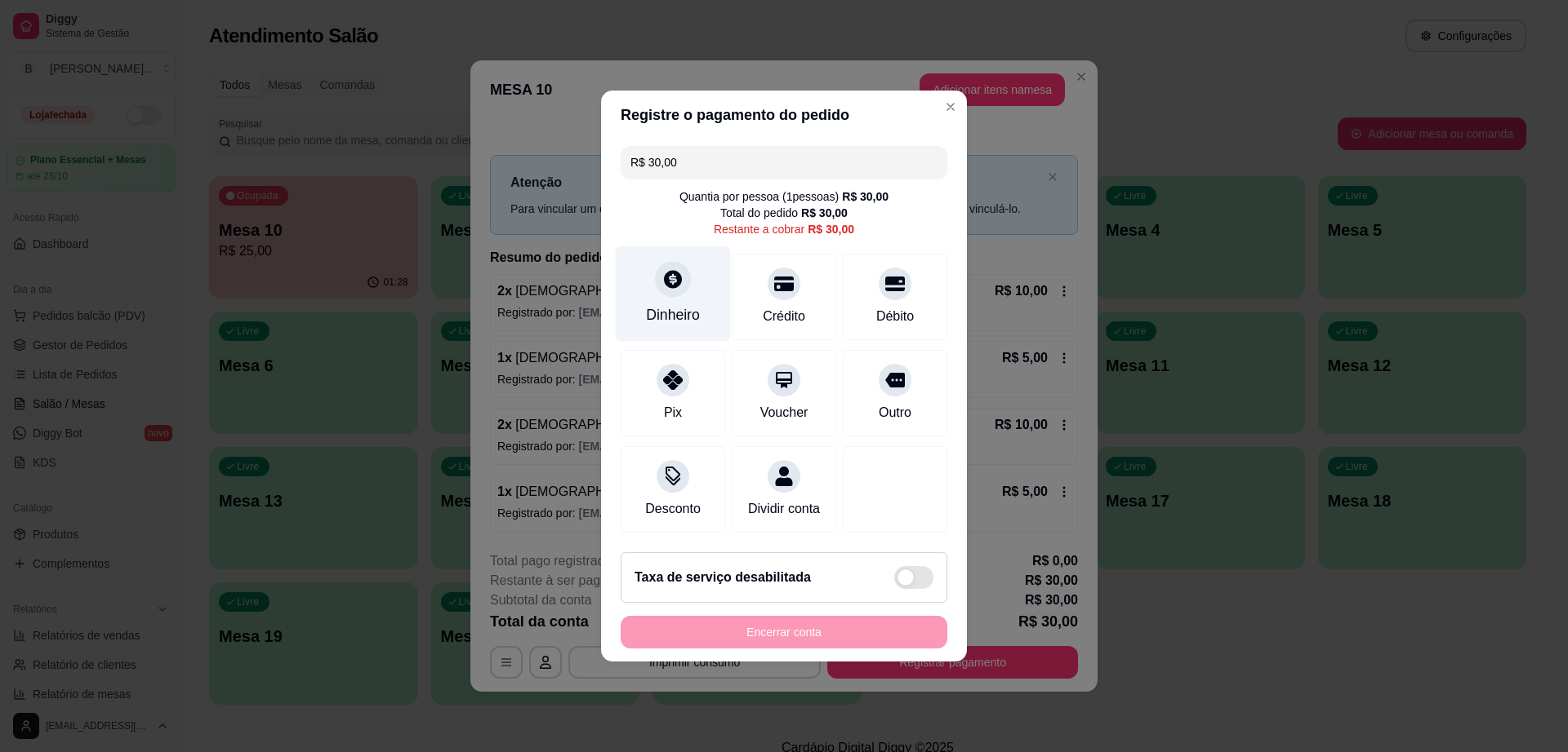
click at [686, 272] on div at bounding box center [673, 280] width 36 height 36
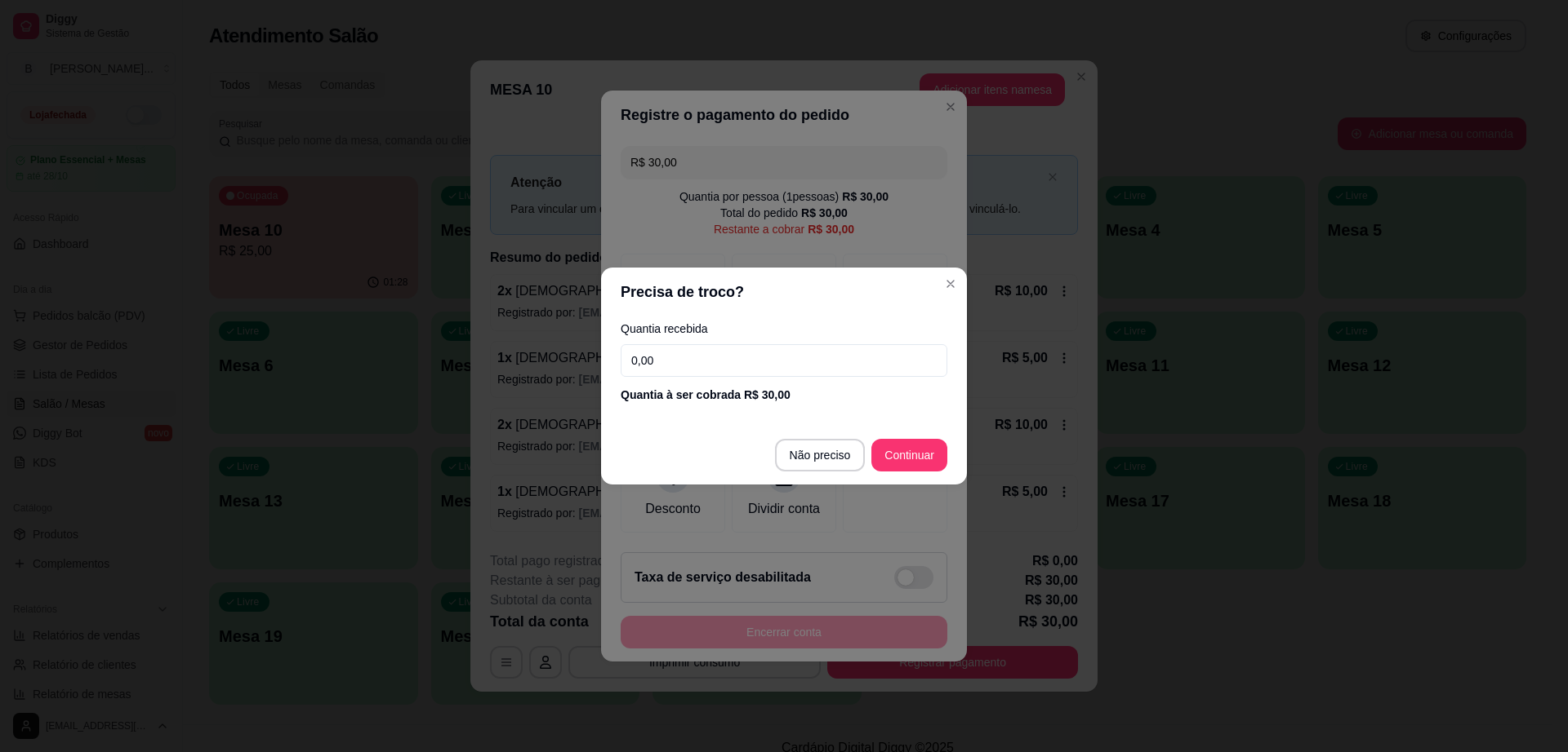
click at [700, 381] on div "Quantia recebida 0,00 Quantia à ser cobrada R$ 30,00" at bounding box center [783, 363] width 366 height 93
click at [700, 356] on input "0,00" at bounding box center [784, 361] width 327 height 32
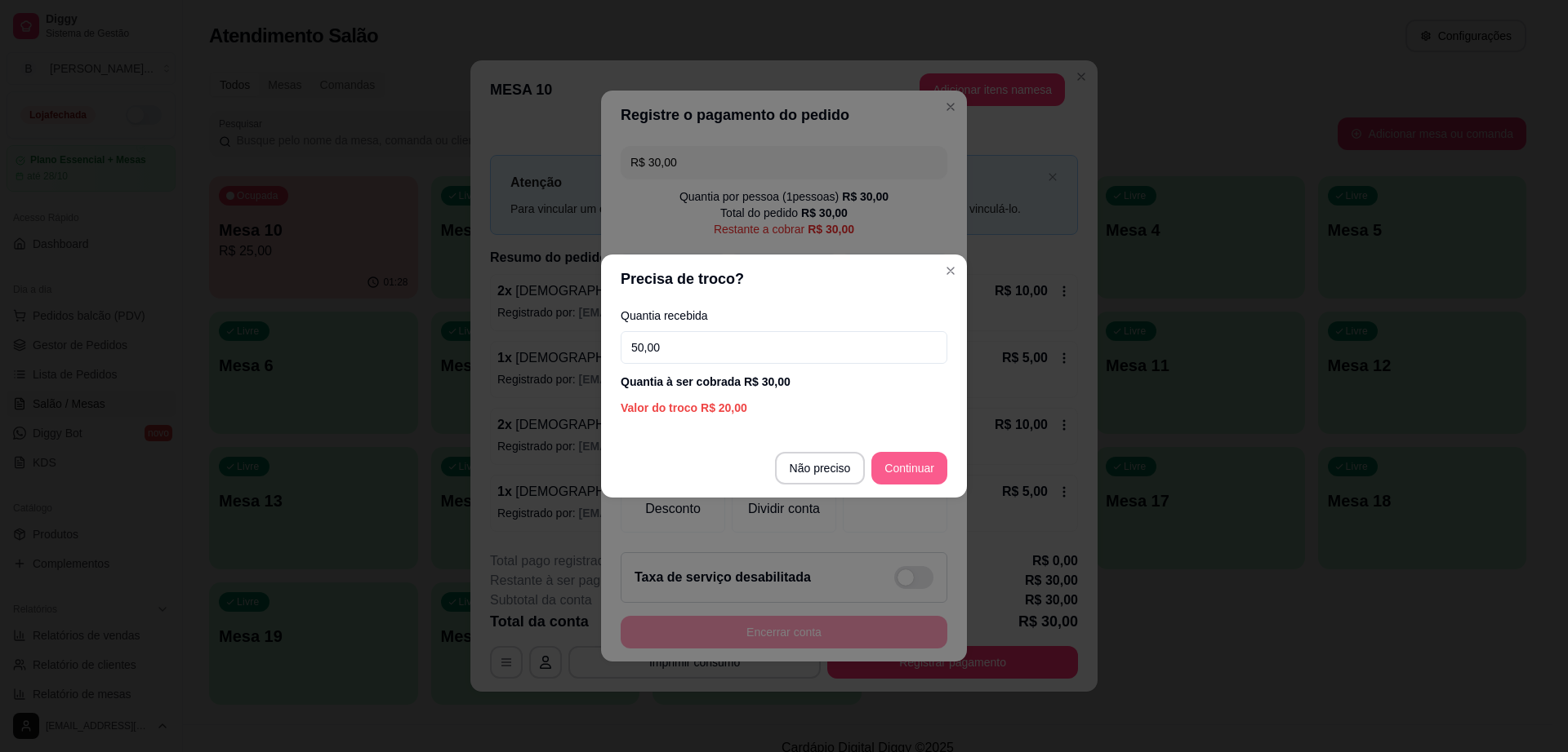
type input "50,00"
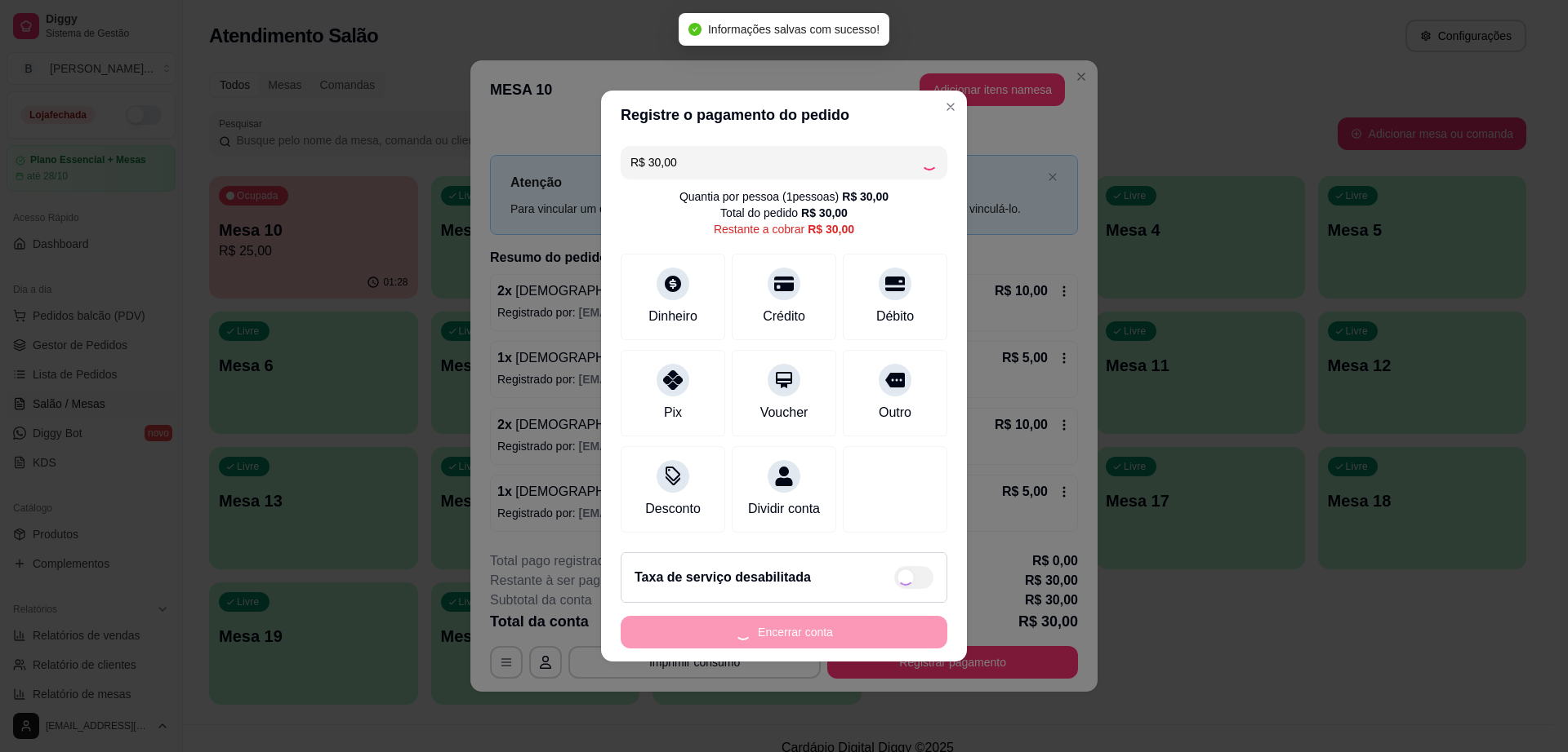
type input "R$ 0,00"
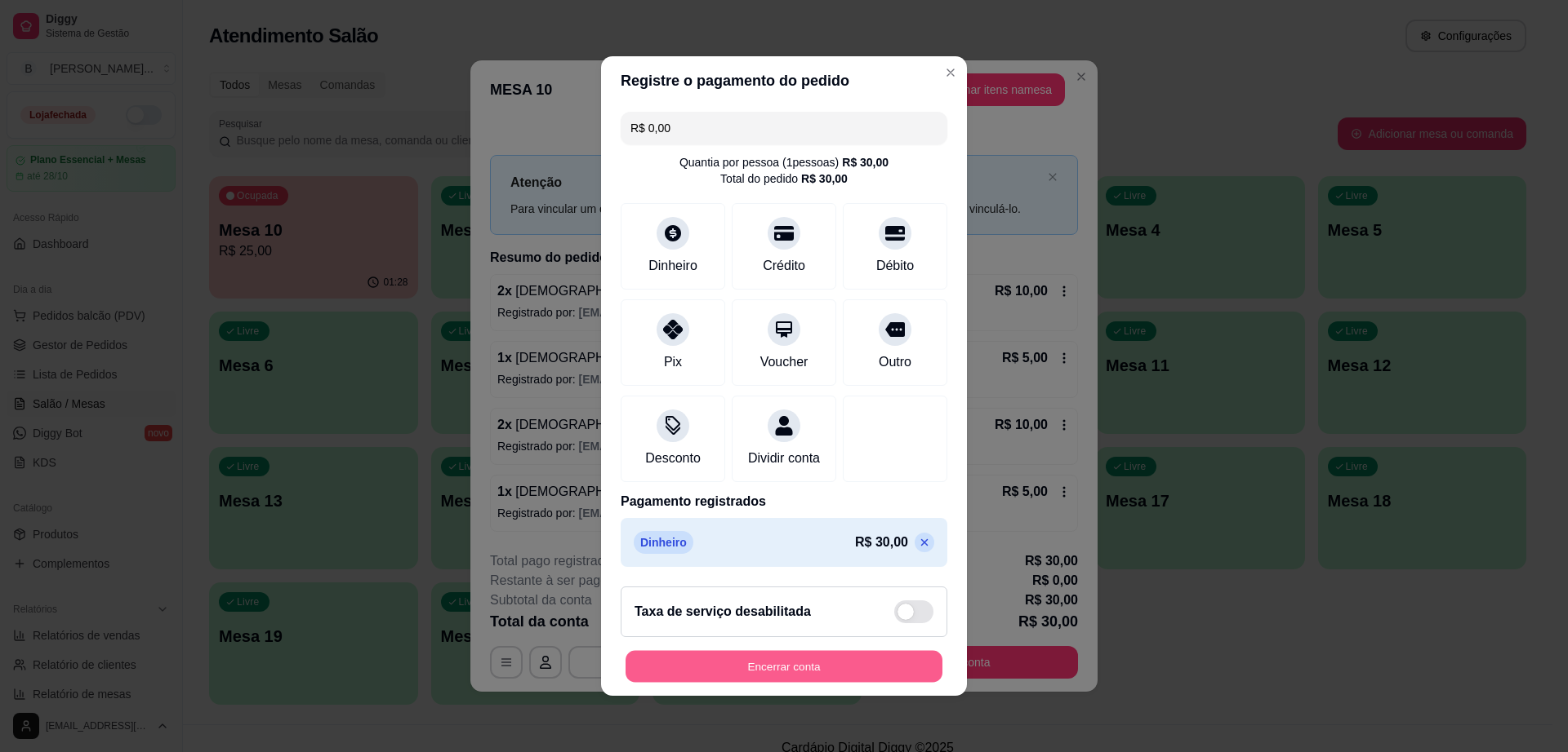
click at [813, 675] on button "Encerrar conta" at bounding box center [784, 666] width 317 height 31
